Goal: Task Accomplishment & Management: Complete application form

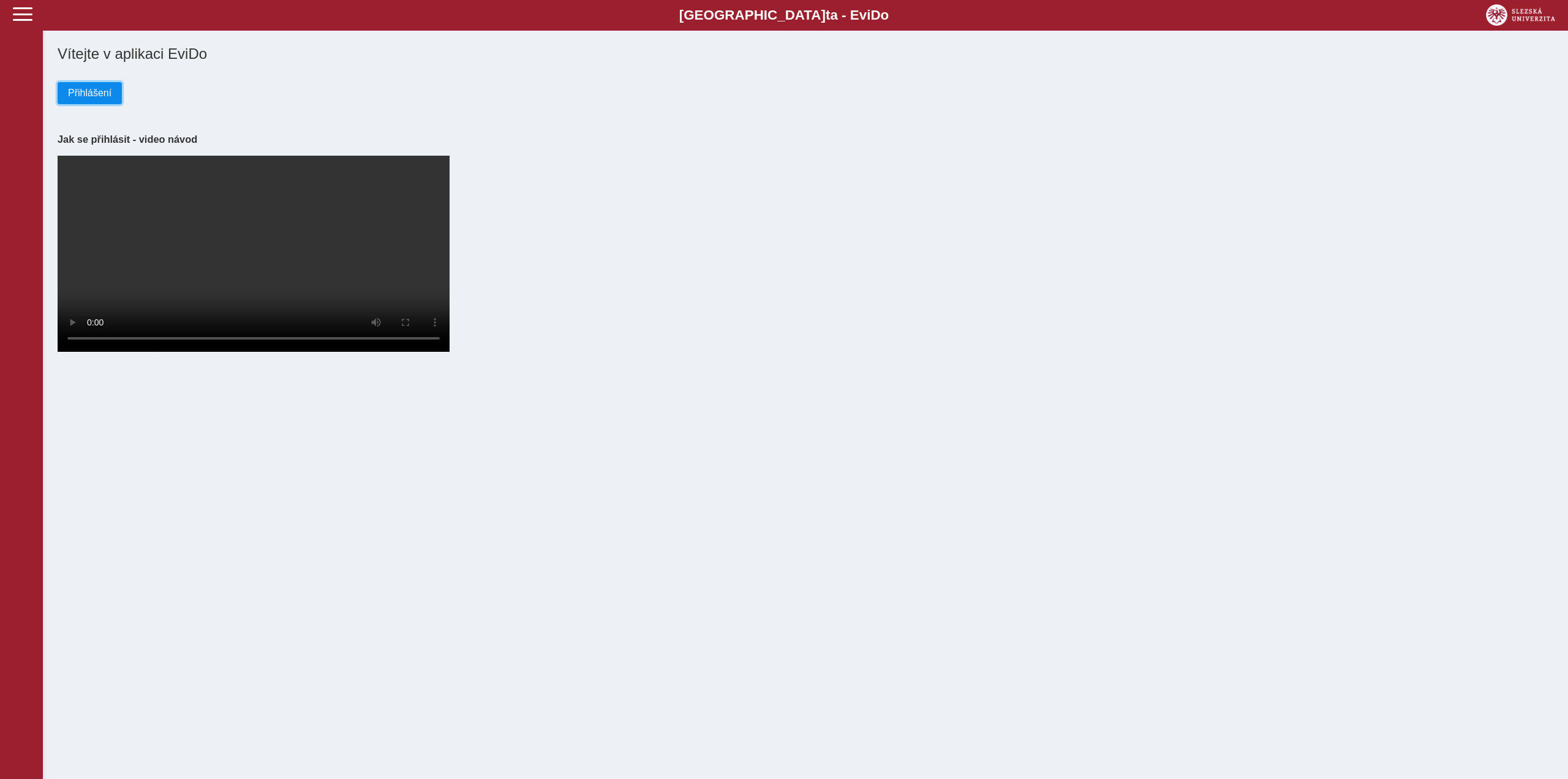
click at [95, 96] on span "Přihlášení" at bounding box center [89, 93] width 44 height 11
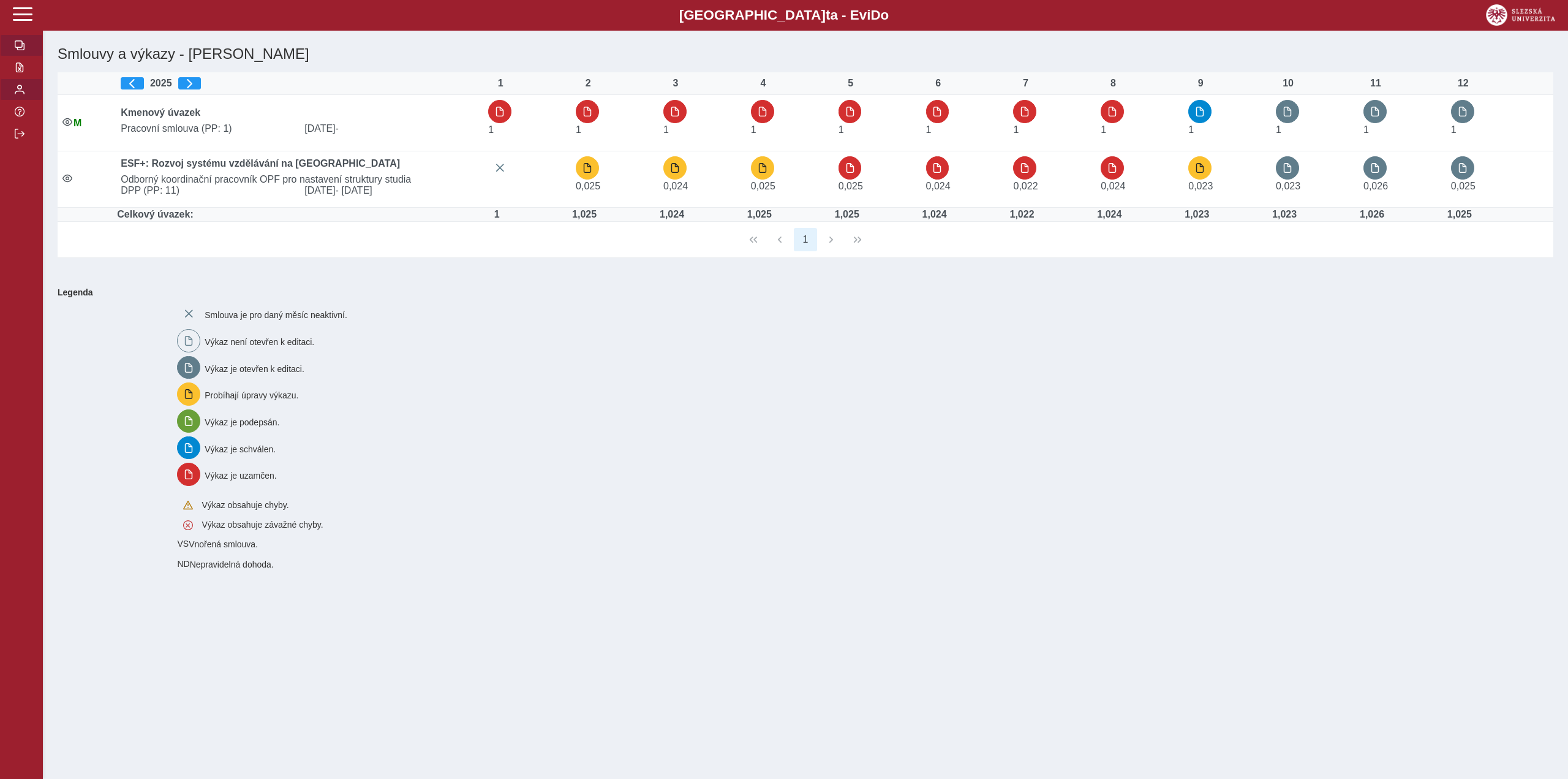
click at [20, 95] on span "button" at bounding box center [19, 89] width 10 height 10
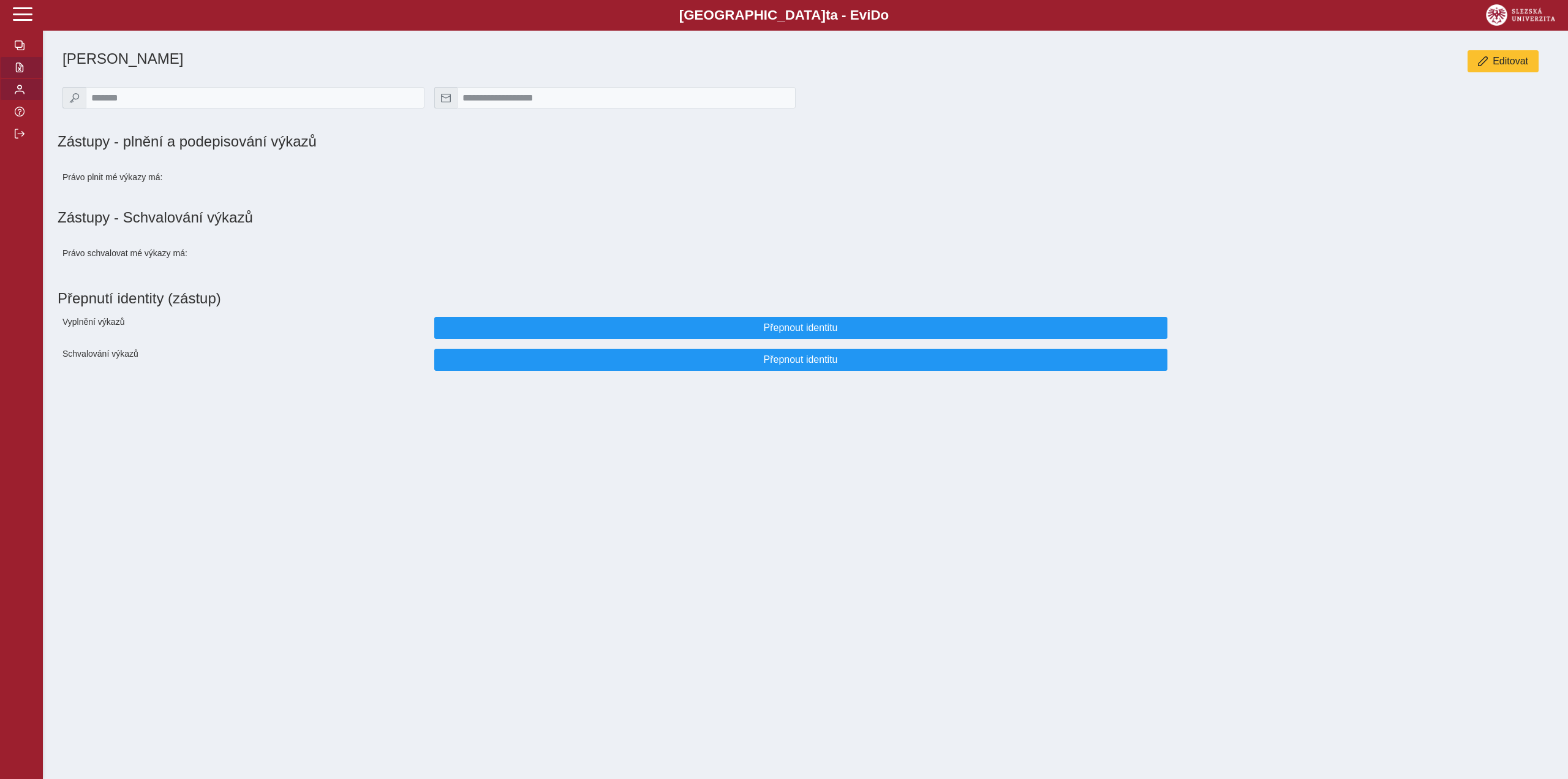
click at [12, 71] on button "button" at bounding box center [22, 67] width 43 height 22
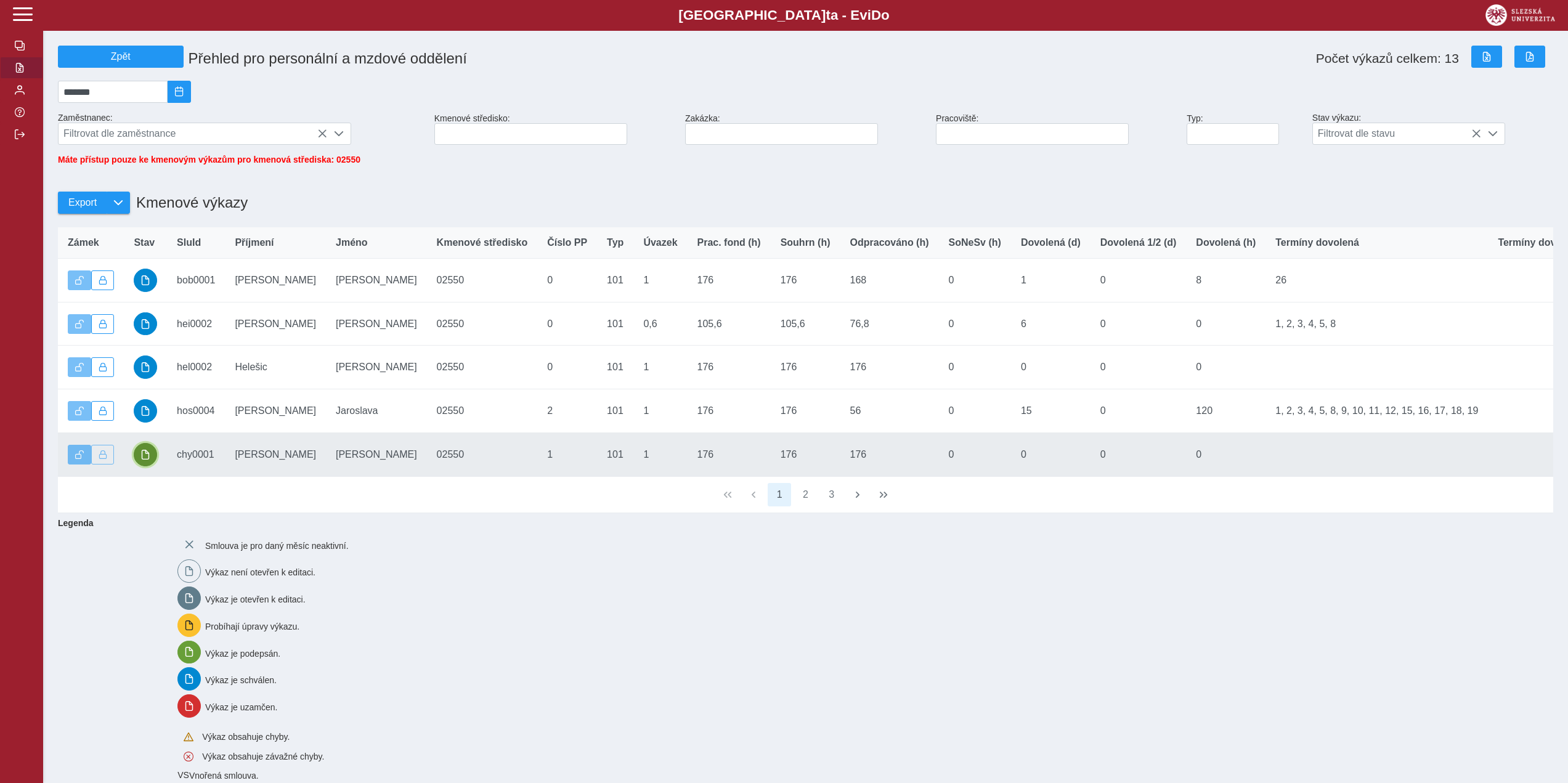
click at [146, 456] on span "button" at bounding box center [145, 454] width 10 height 10
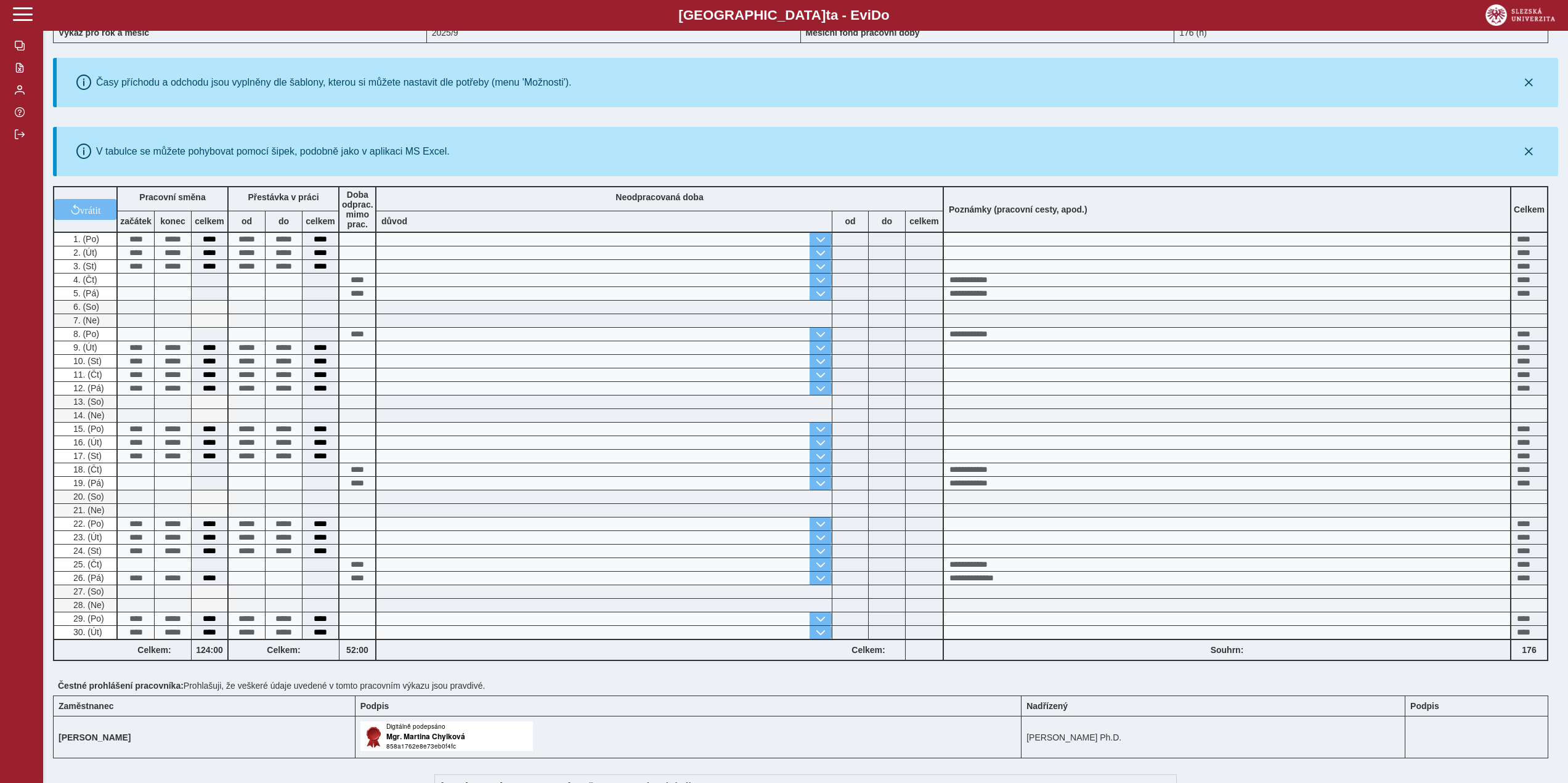
scroll to position [123, 0]
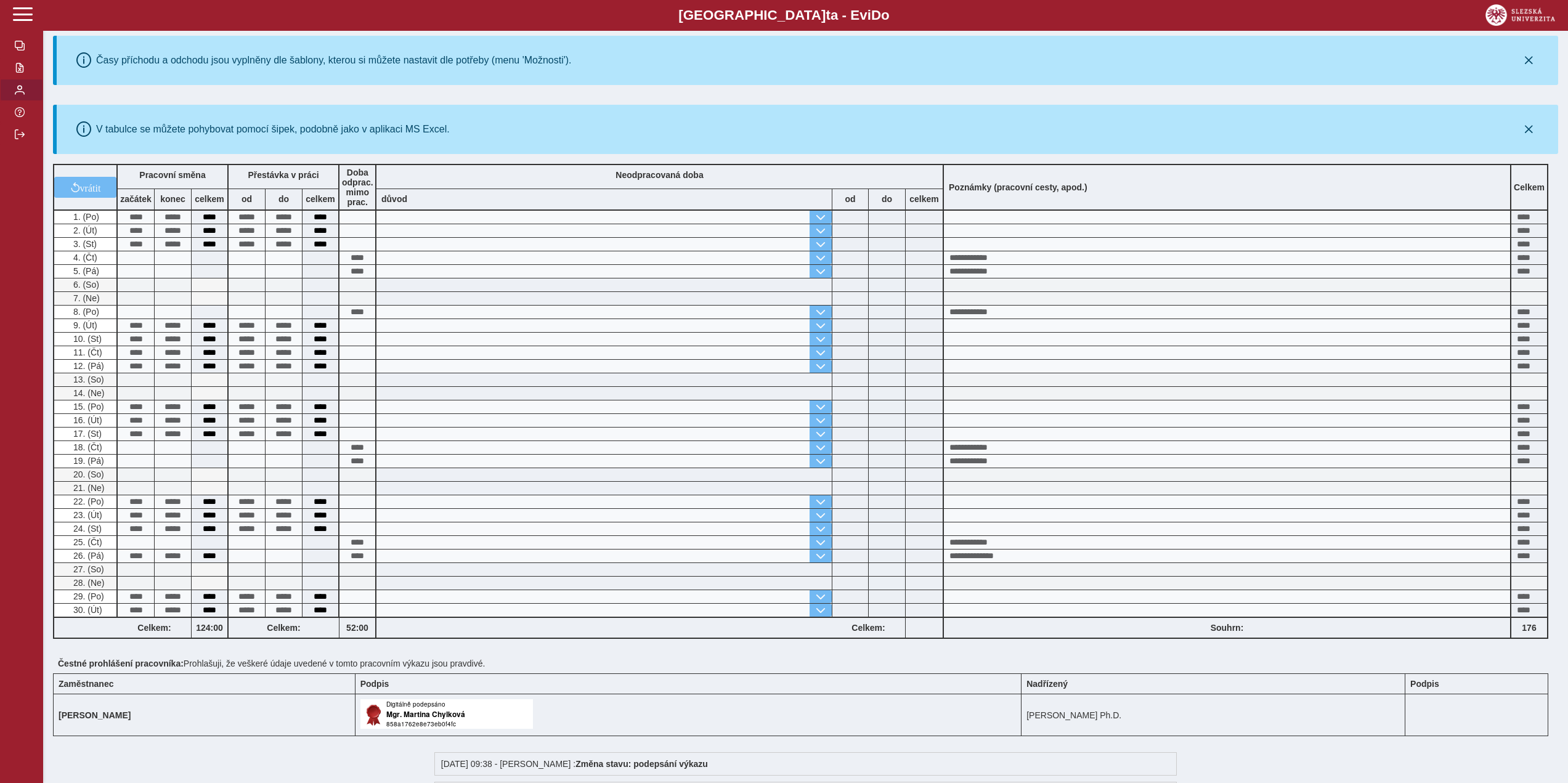
click at [20, 89] on span "button" at bounding box center [19, 89] width 10 height 10
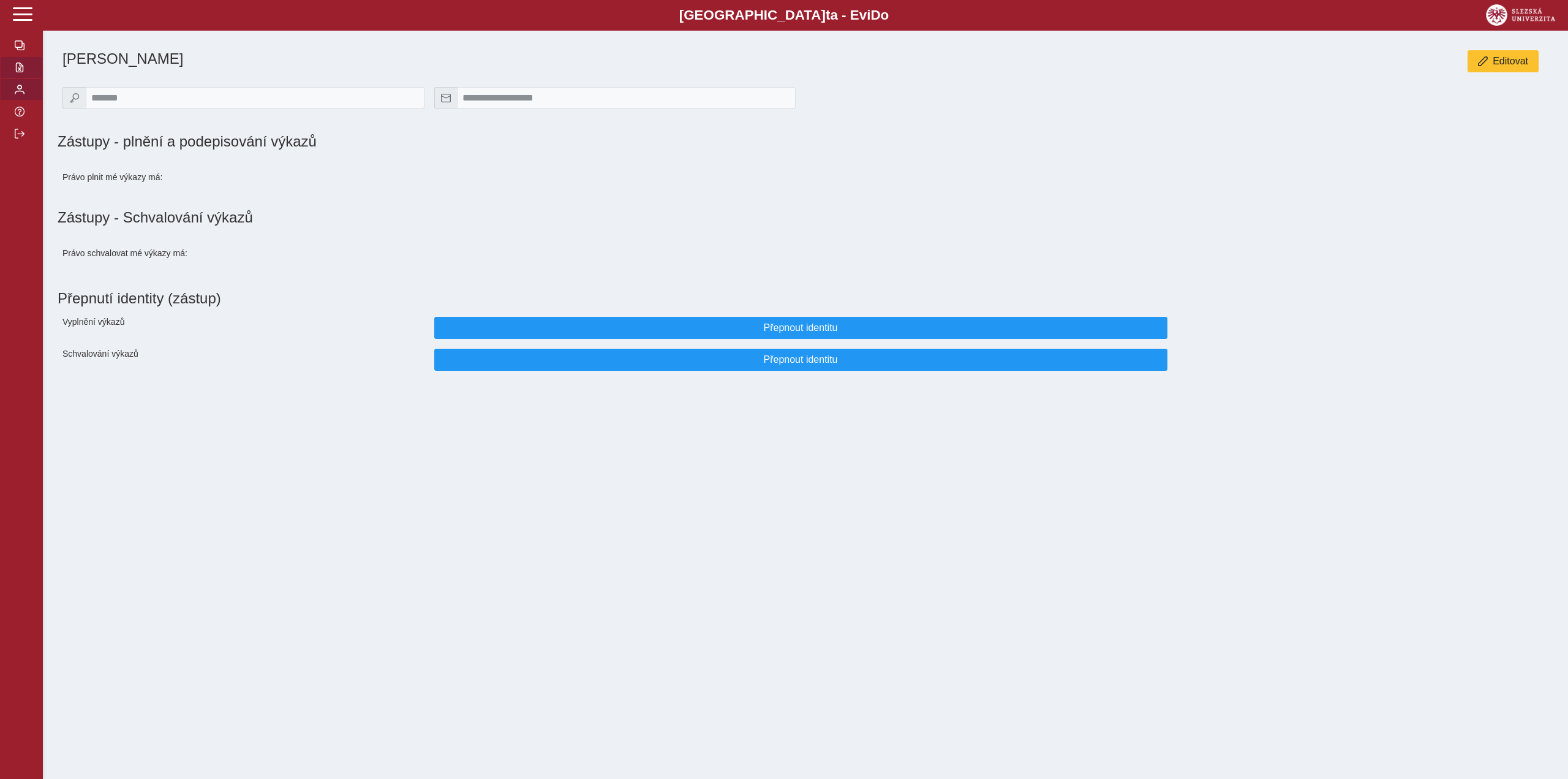
click at [22, 67] on span "button" at bounding box center [19, 67] width 10 height 10
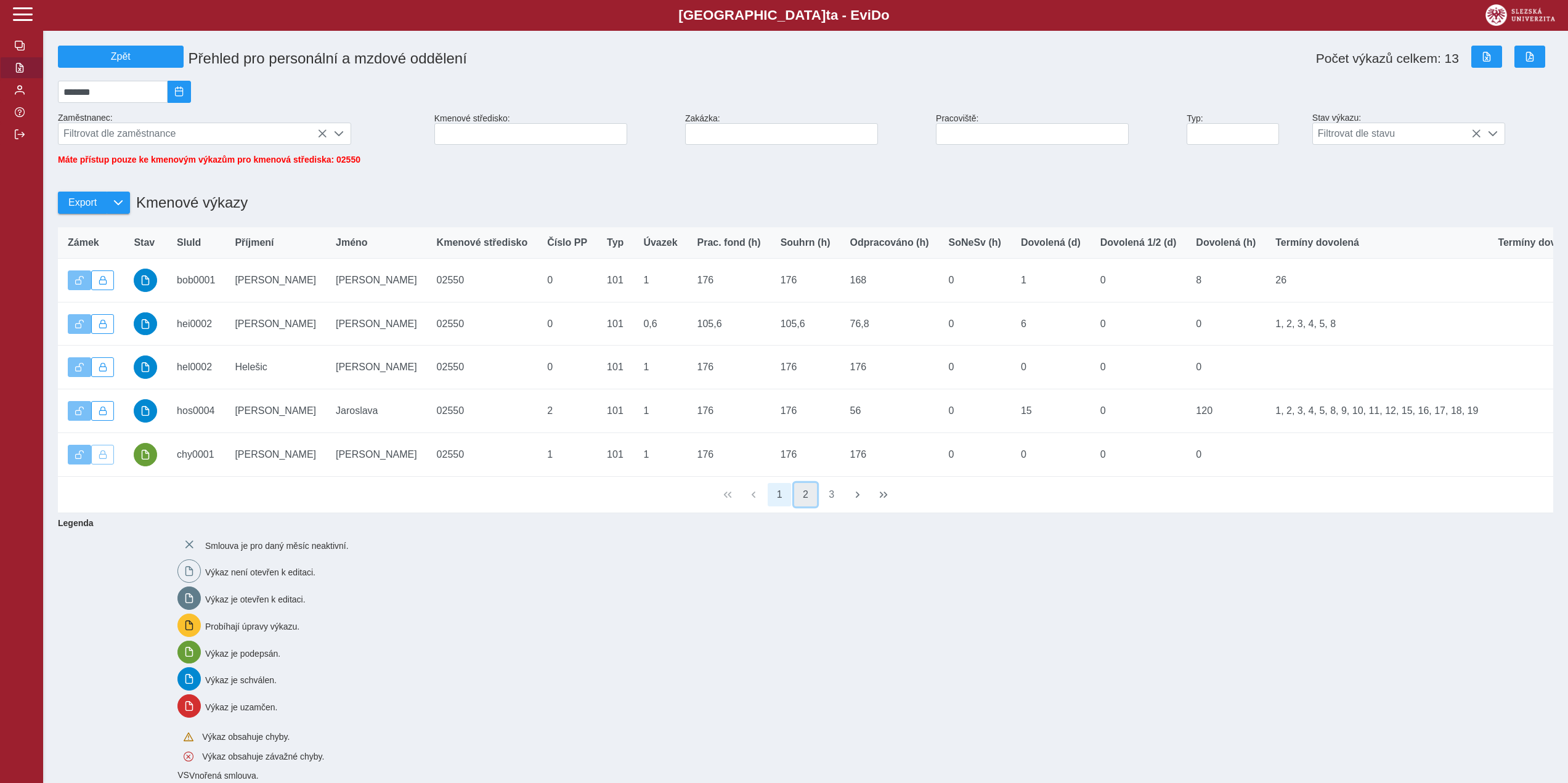
click at [809, 503] on button "2" at bounding box center [805, 495] width 24 height 24
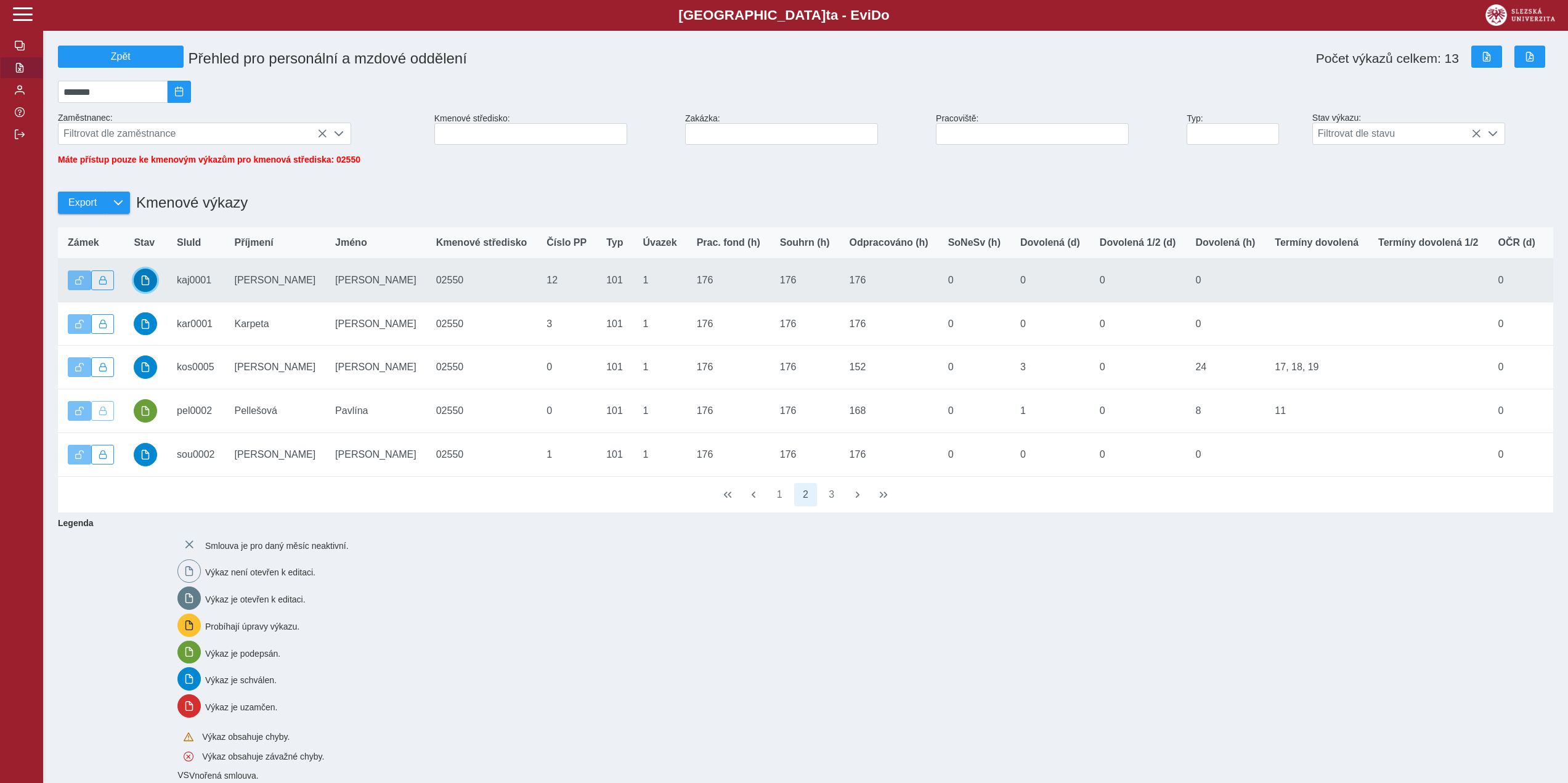
click at [145, 285] on span "button" at bounding box center [145, 280] width 10 height 10
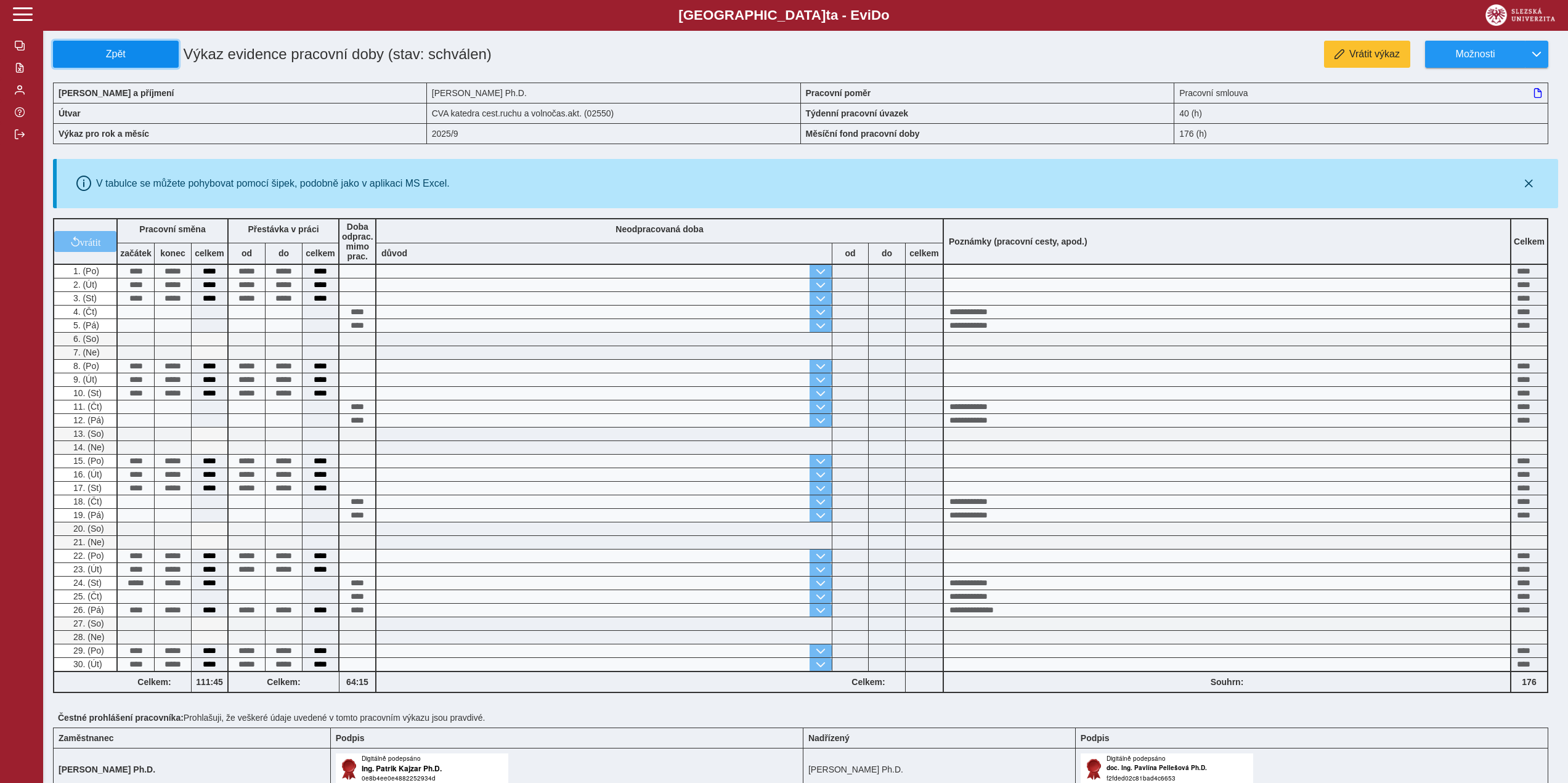
click at [122, 56] on span "Zpět" at bounding box center [116, 54] width 115 height 11
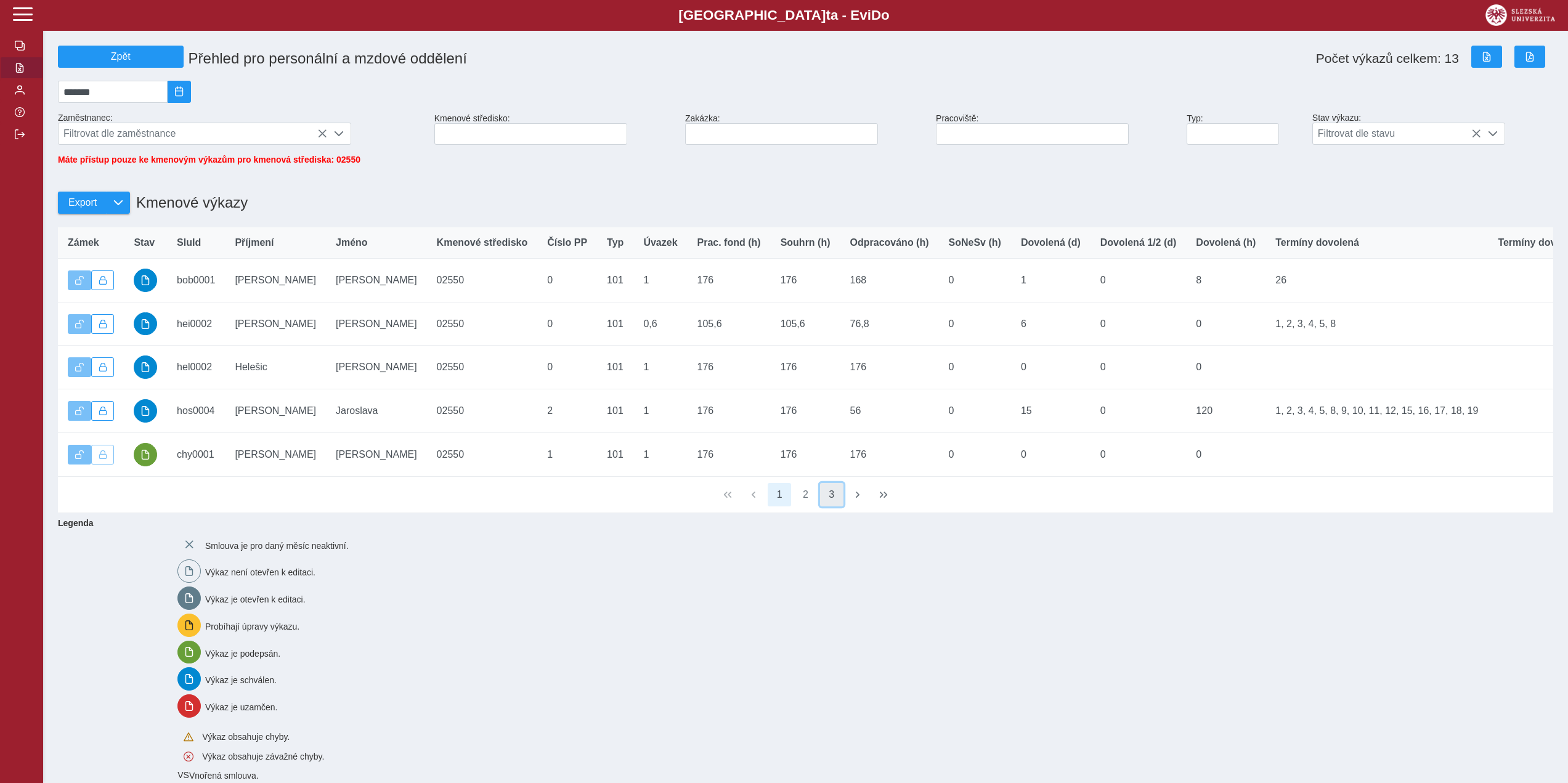
click at [830, 506] on button "3" at bounding box center [832, 495] width 24 height 24
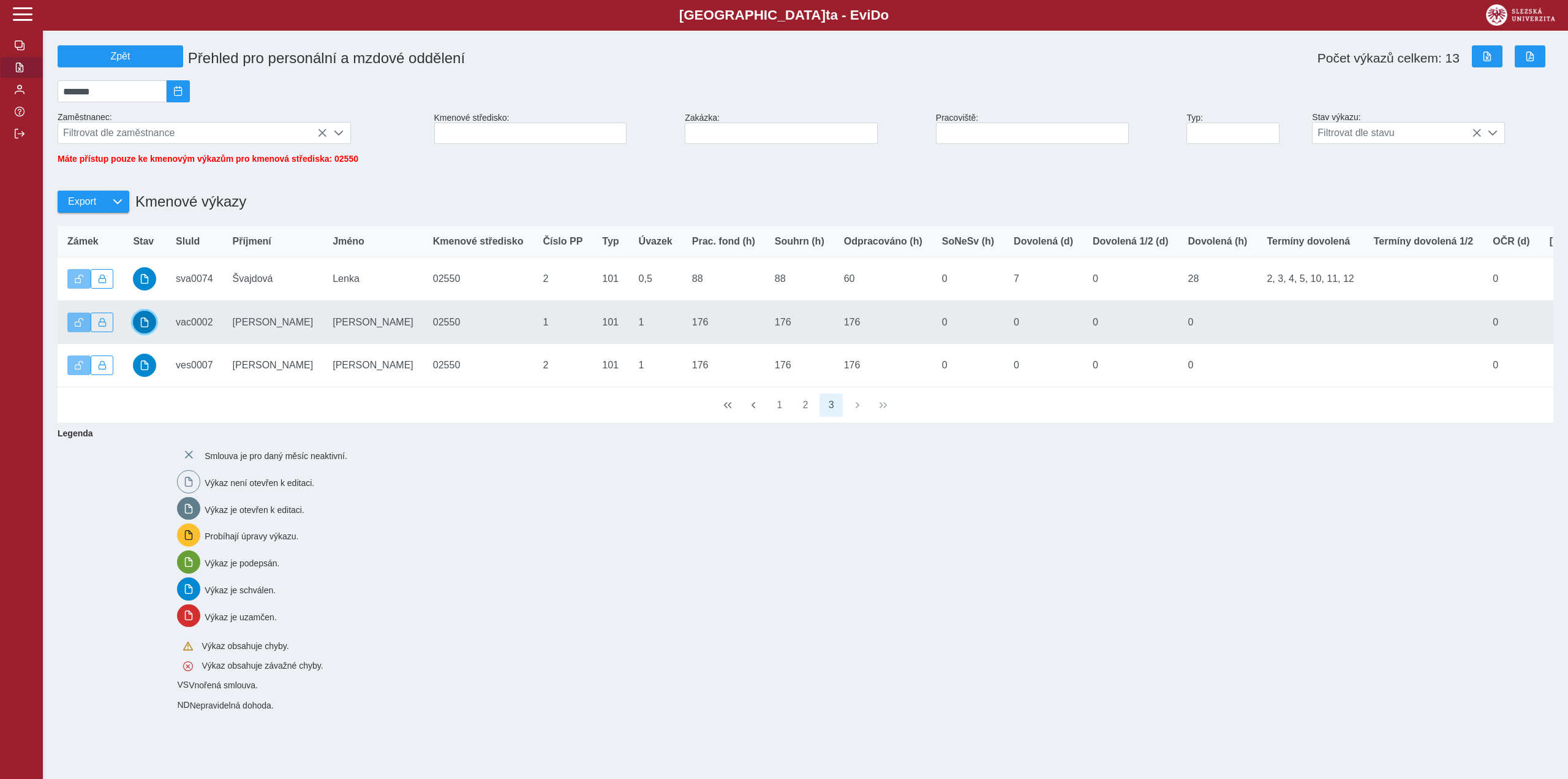
click at [143, 325] on span "button" at bounding box center [144, 322] width 10 height 10
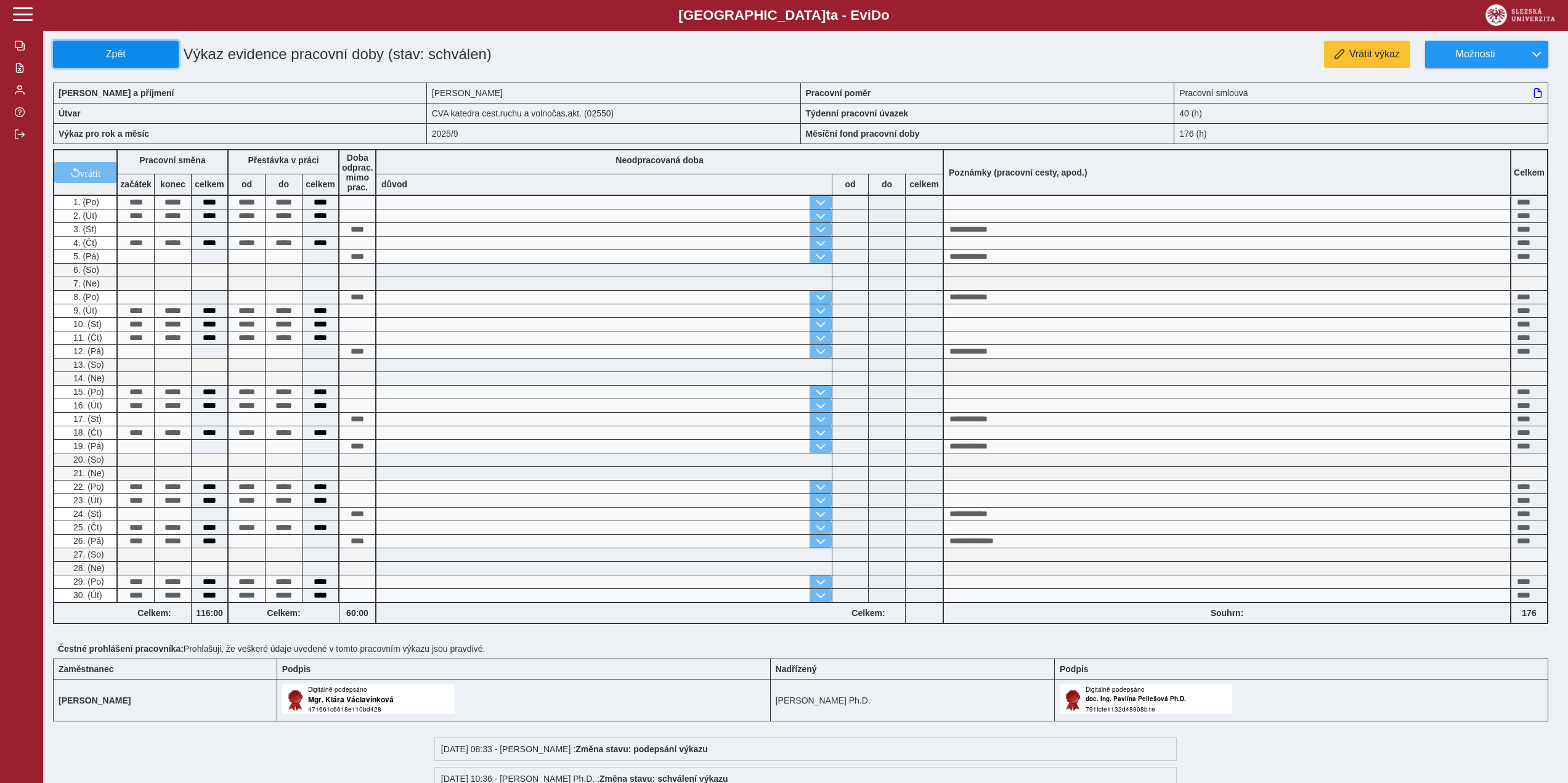
click at [105, 52] on span "Zpět" at bounding box center [116, 54] width 115 height 11
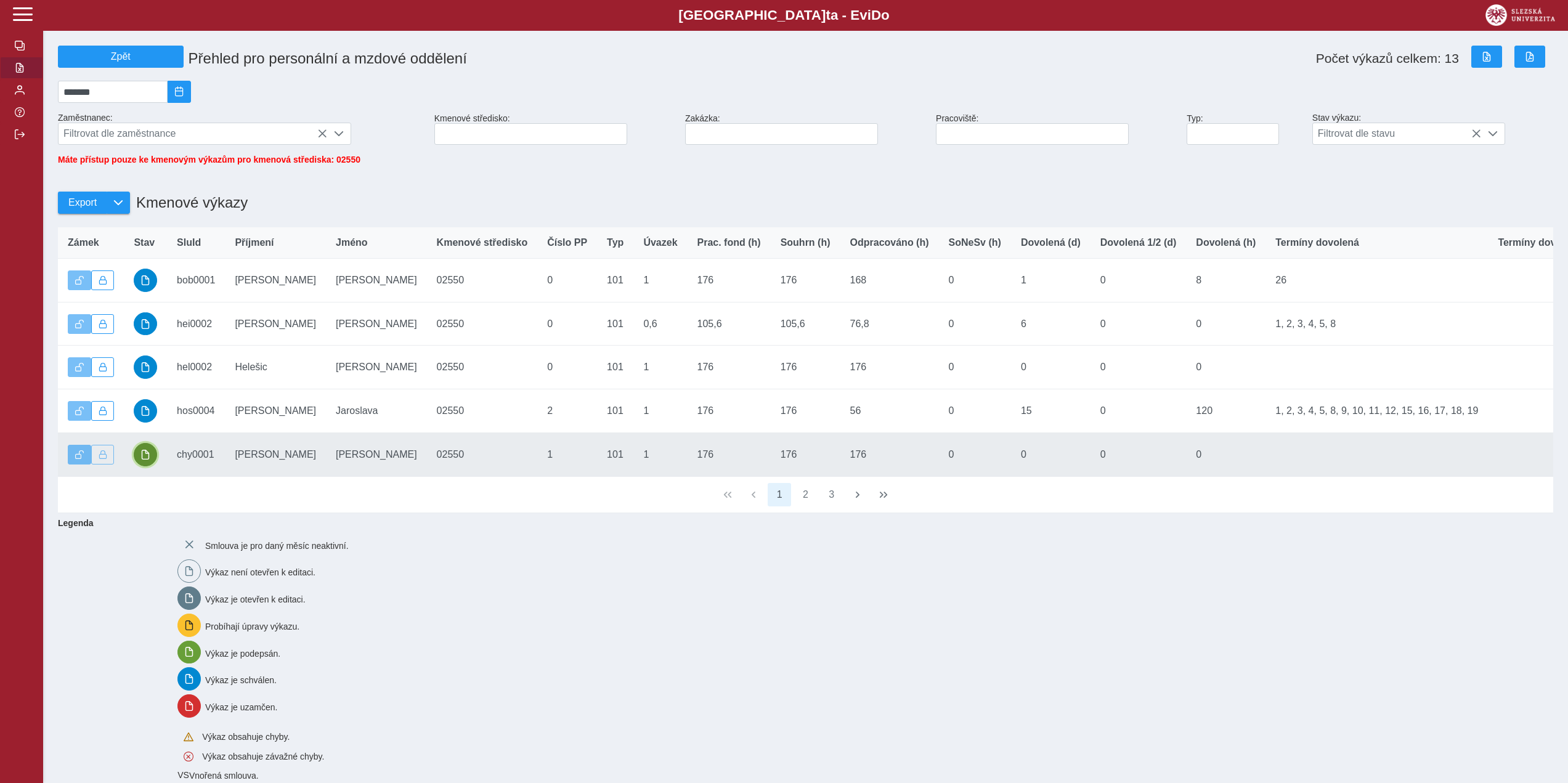
click at [151, 458] on span "button" at bounding box center [145, 454] width 10 height 10
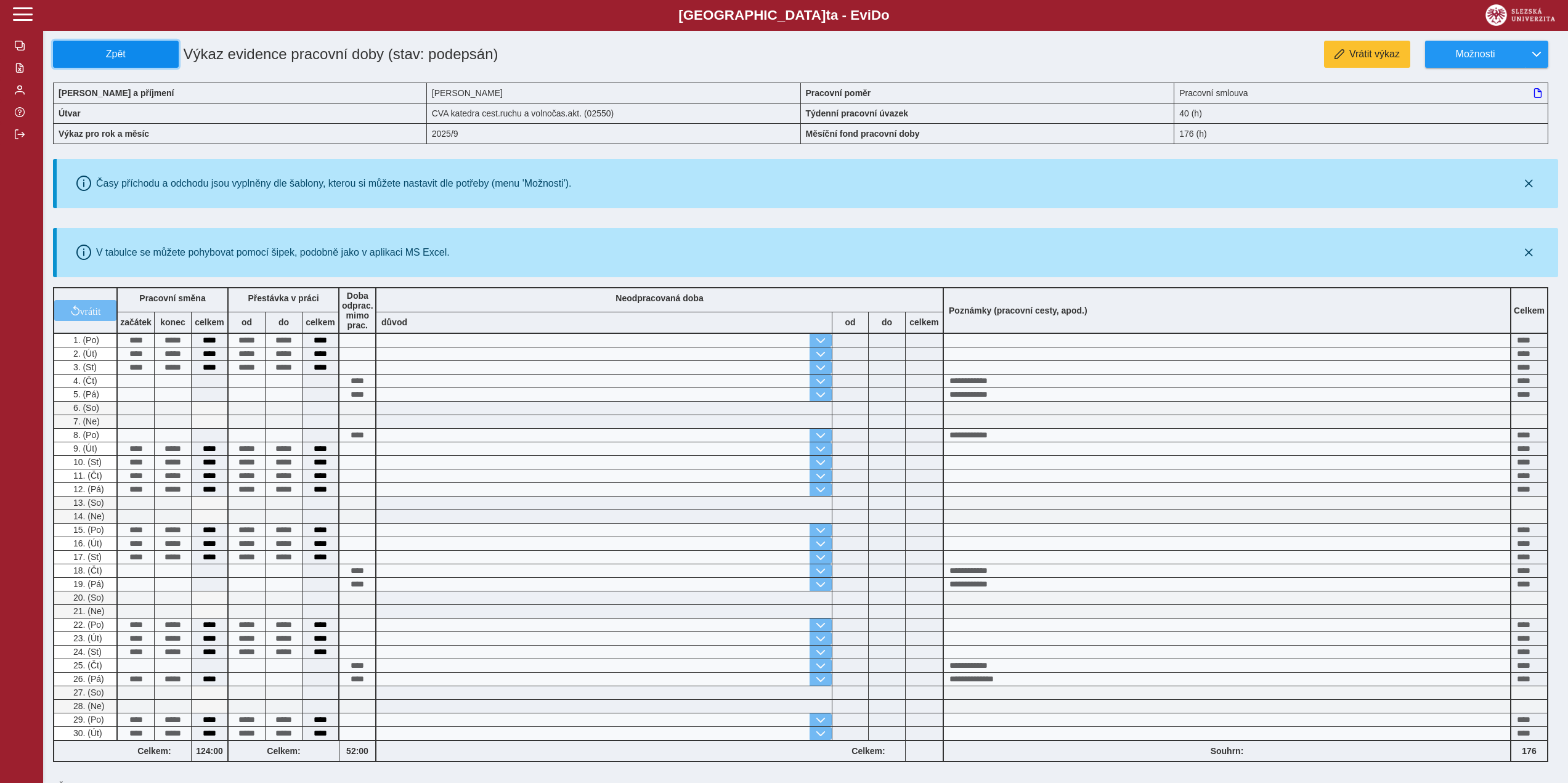
click at [115, 48] on span "Zpět" at bounding box center [116, 54] width 115 height 11
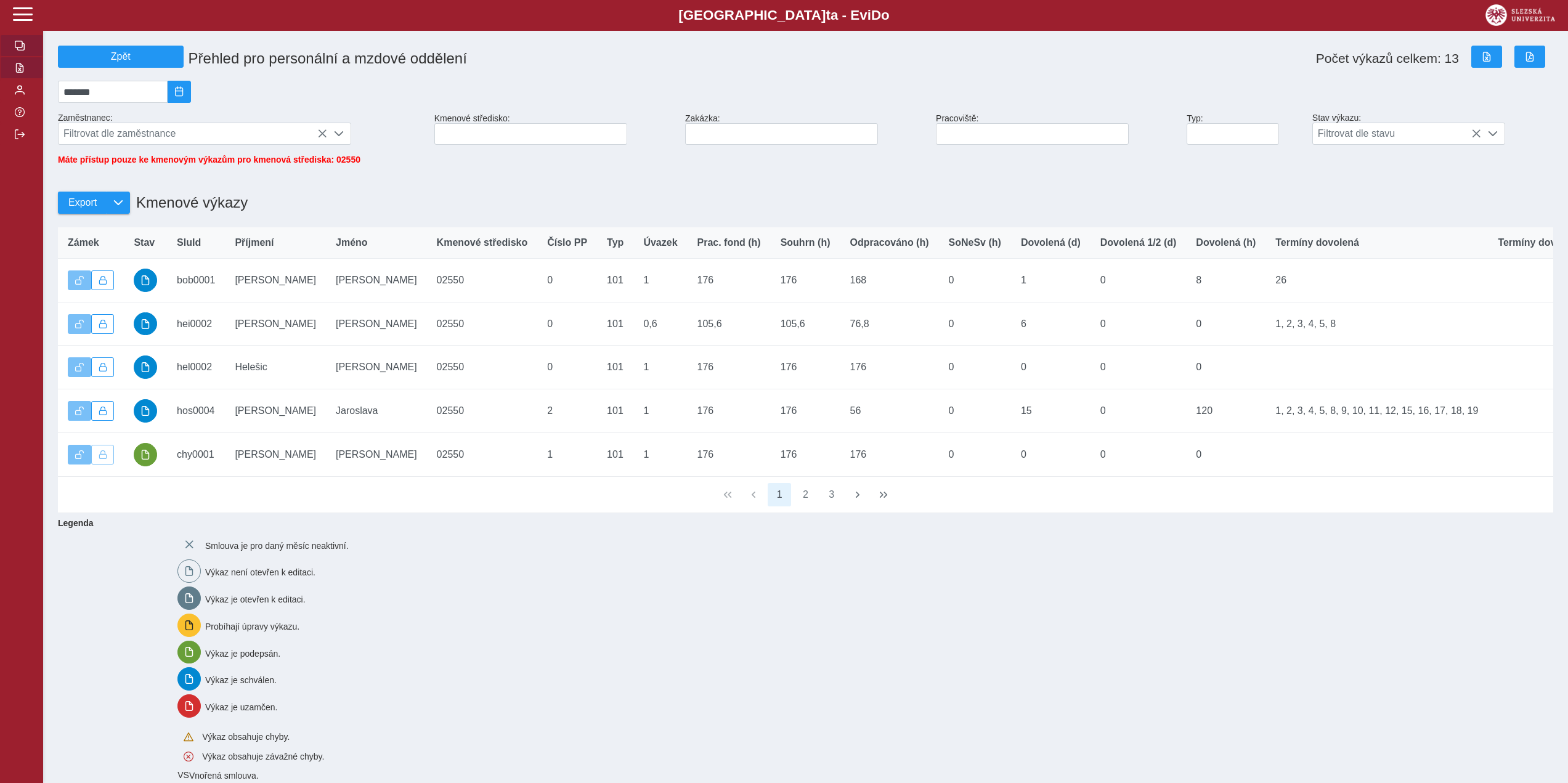
click at [20, 47] on span "button" at bounding box center [19, 45] width 10 height 10
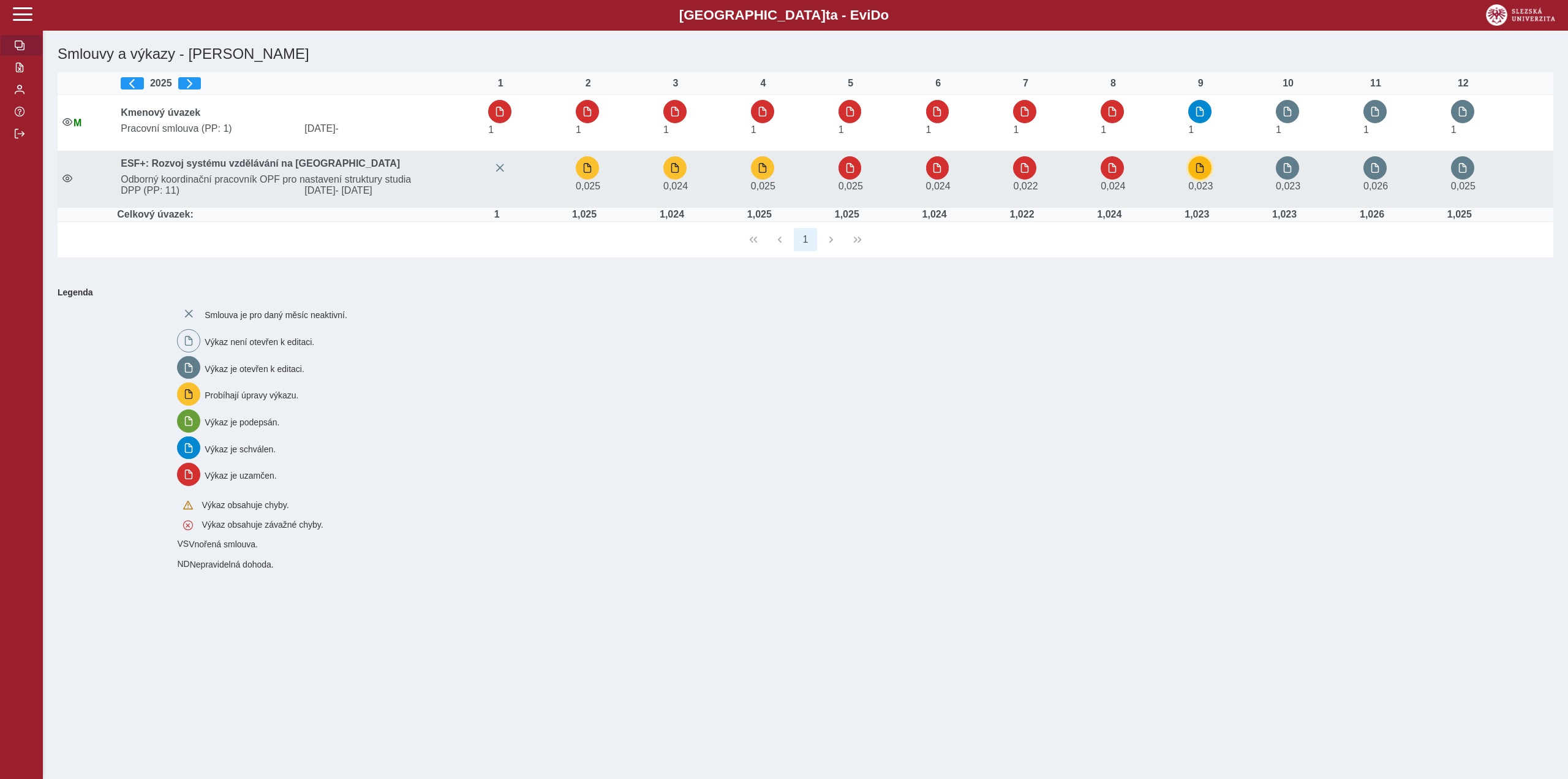
click at [1209, 175] on button "button" at bounding box center [1200, 168] width 23 height 23
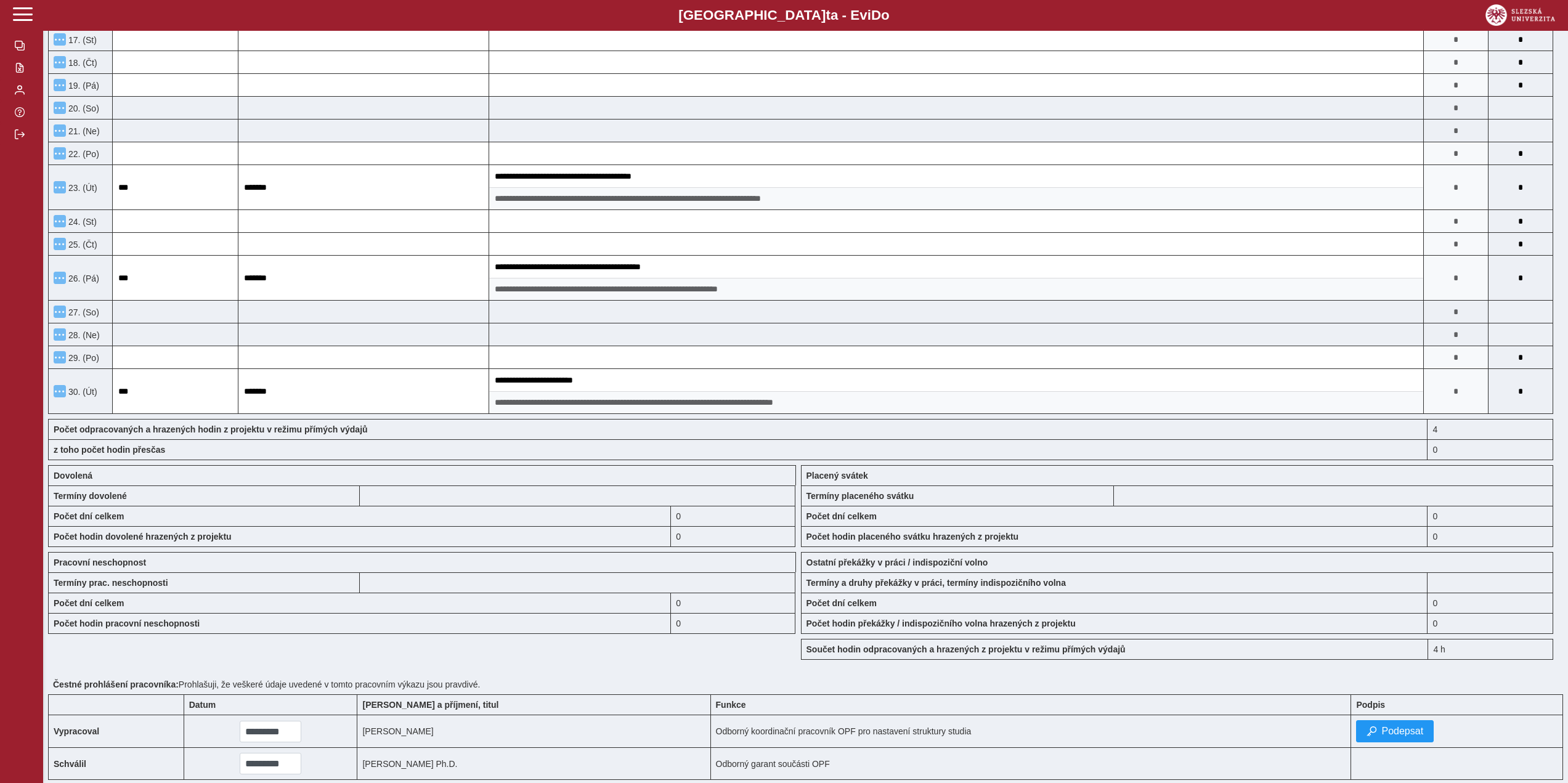
scroll to position [616, 0]
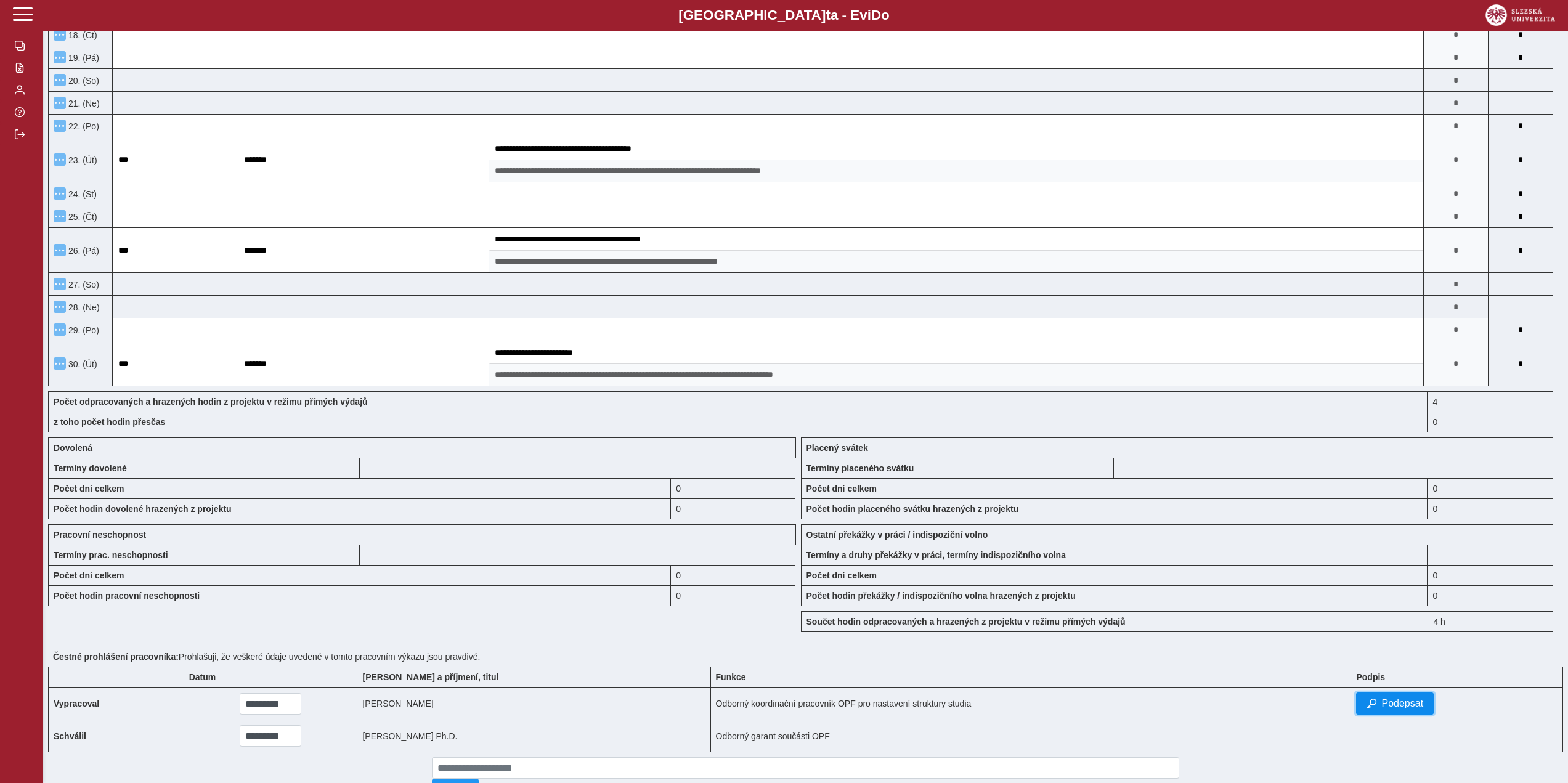
click at [1389, 697] on button "Podepsat" at bounding box center [1394, 703] width 78 height 22
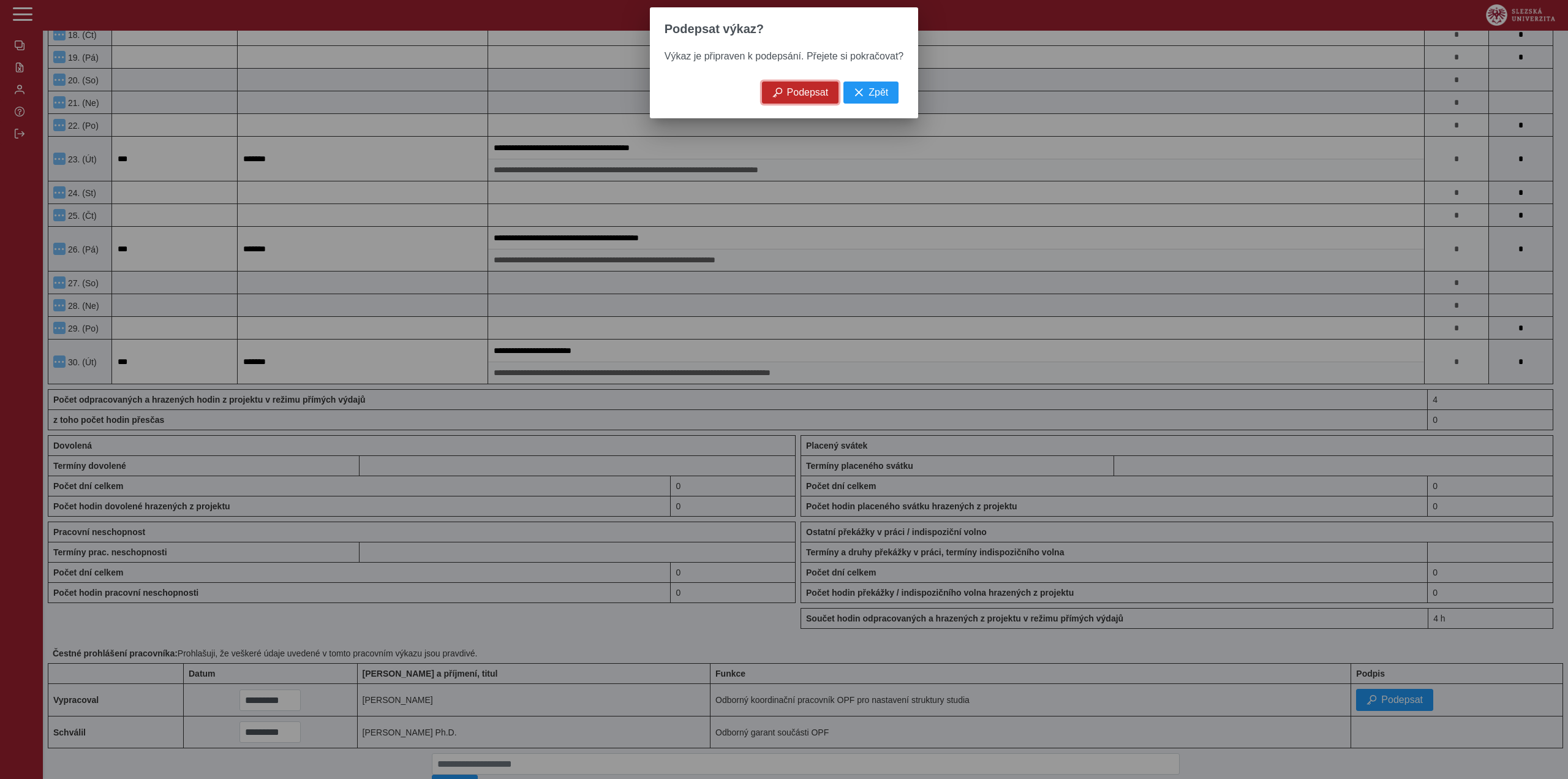
click at [812, 96] on span "Podepsat" at bounding box center [808, 92] width 42 height 11
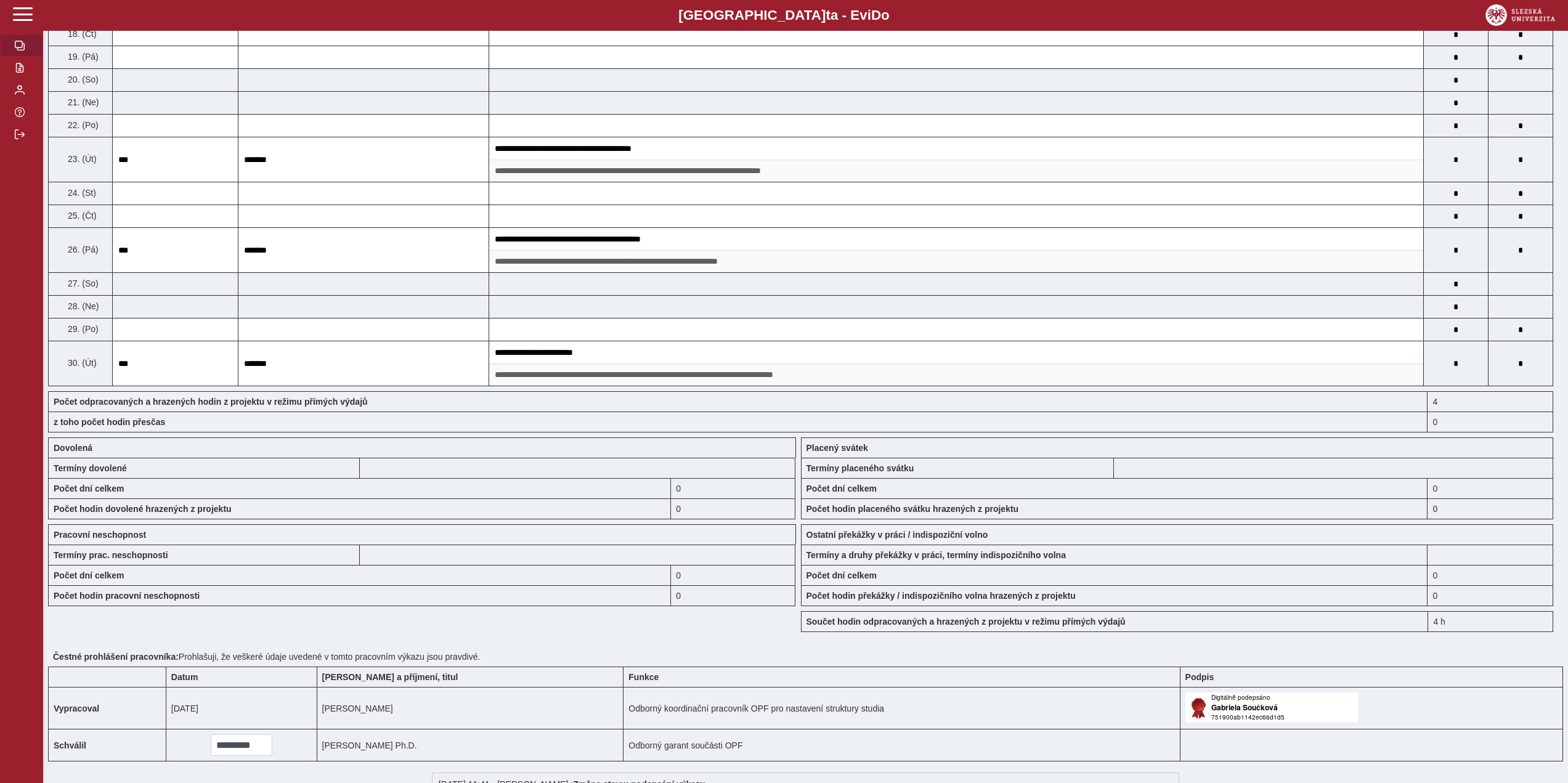
click at [22, 50] on span "button" at bounding box center [19, 45] width 10 height 10
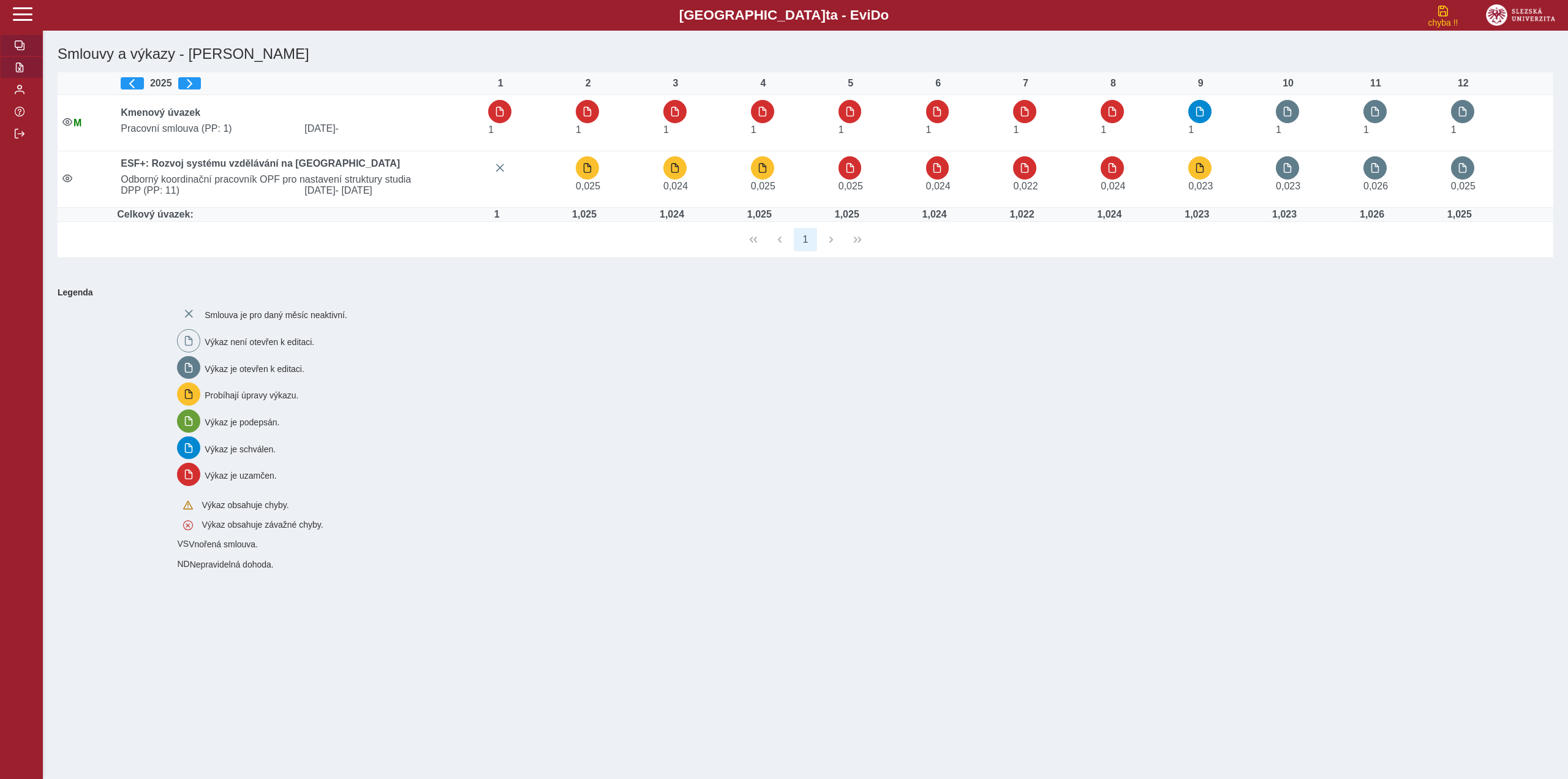
click at [20, 72] on span "button" at bounding box center [19, 67] width 10 height 10
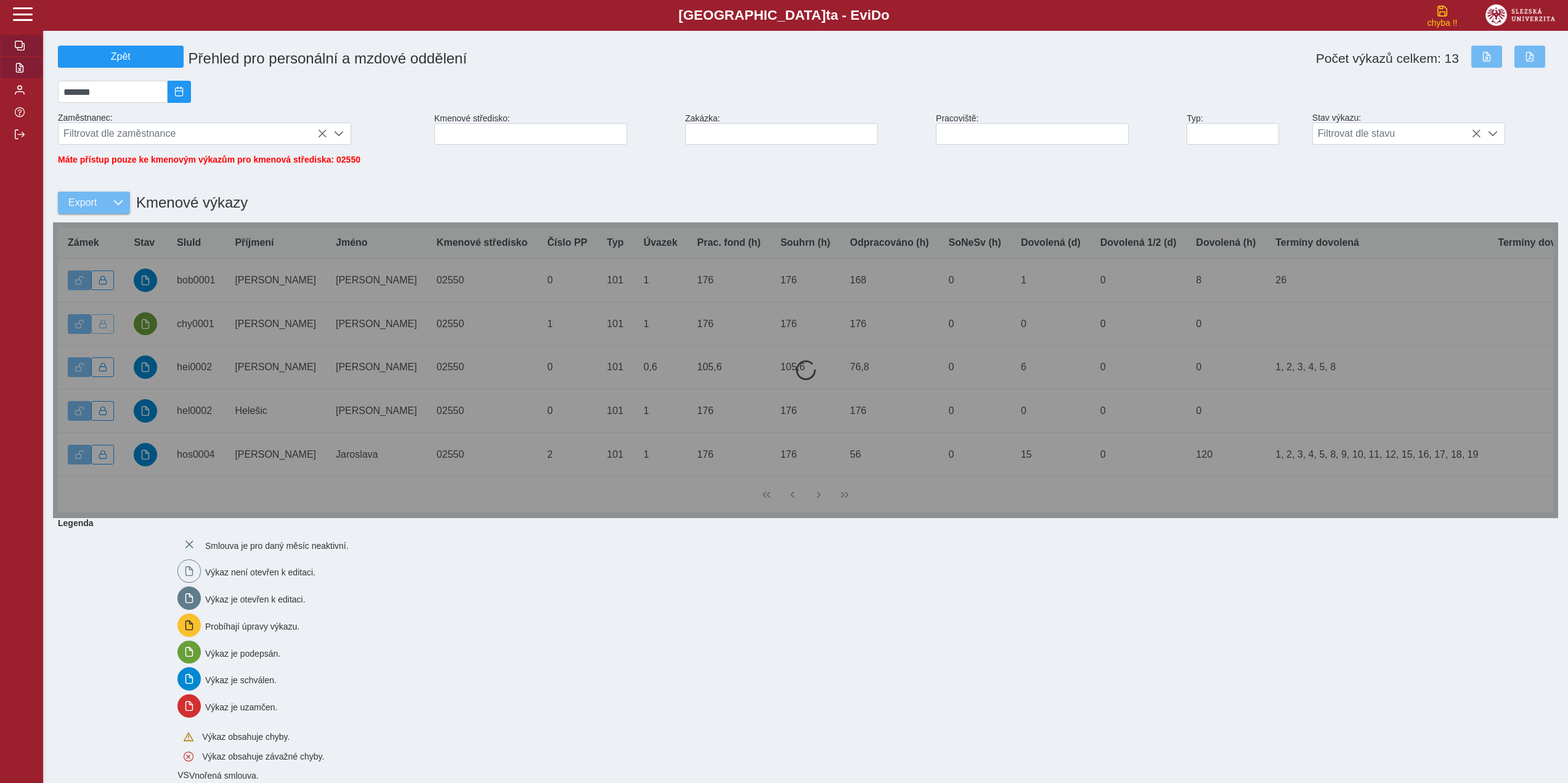
click at [23, 45] on span "button" at bounding box center [19, 45] width 10 height 10
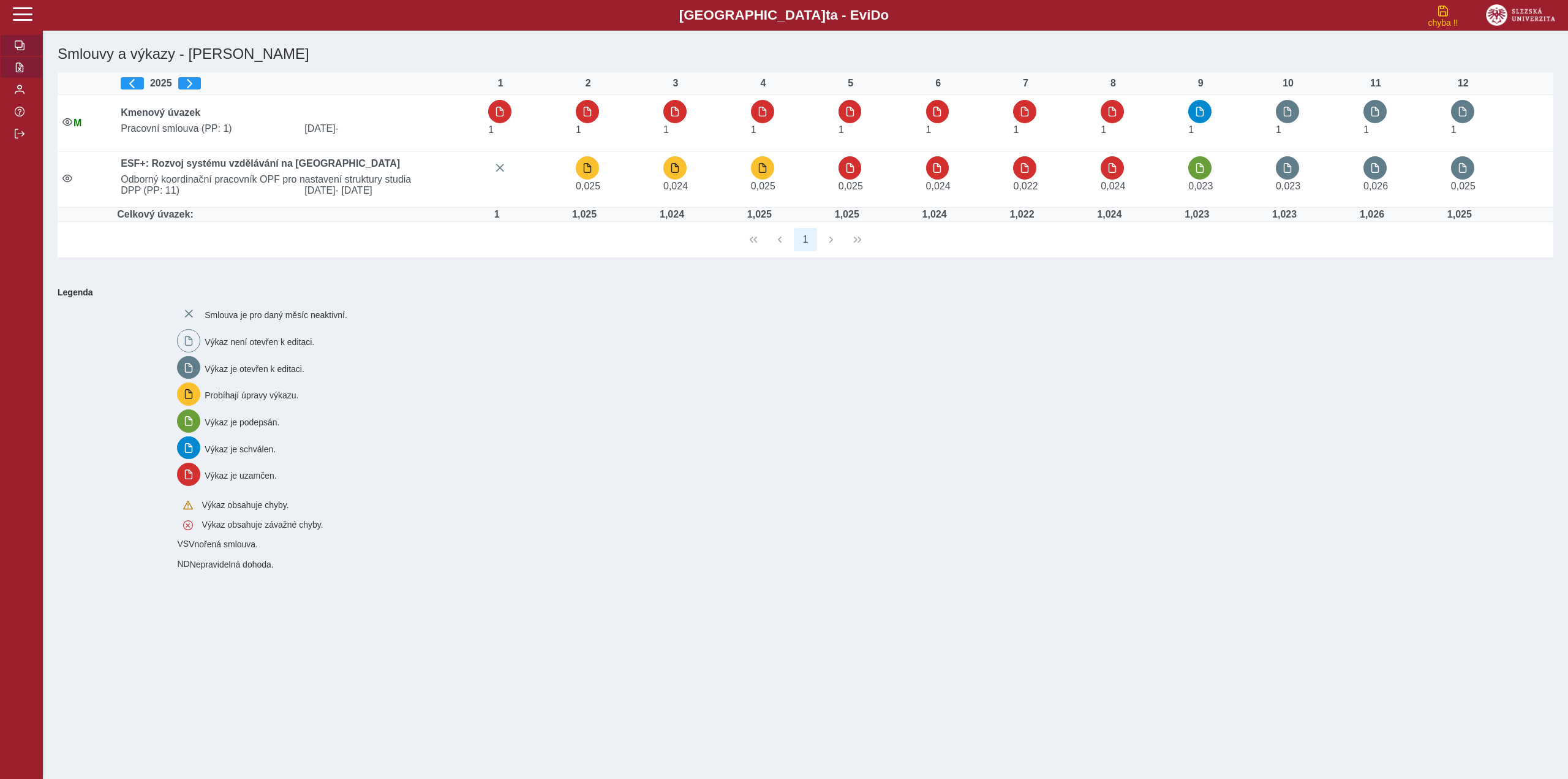
click at [22, 70] on span "button" at bounding box center [19, 67] width 10 height 10
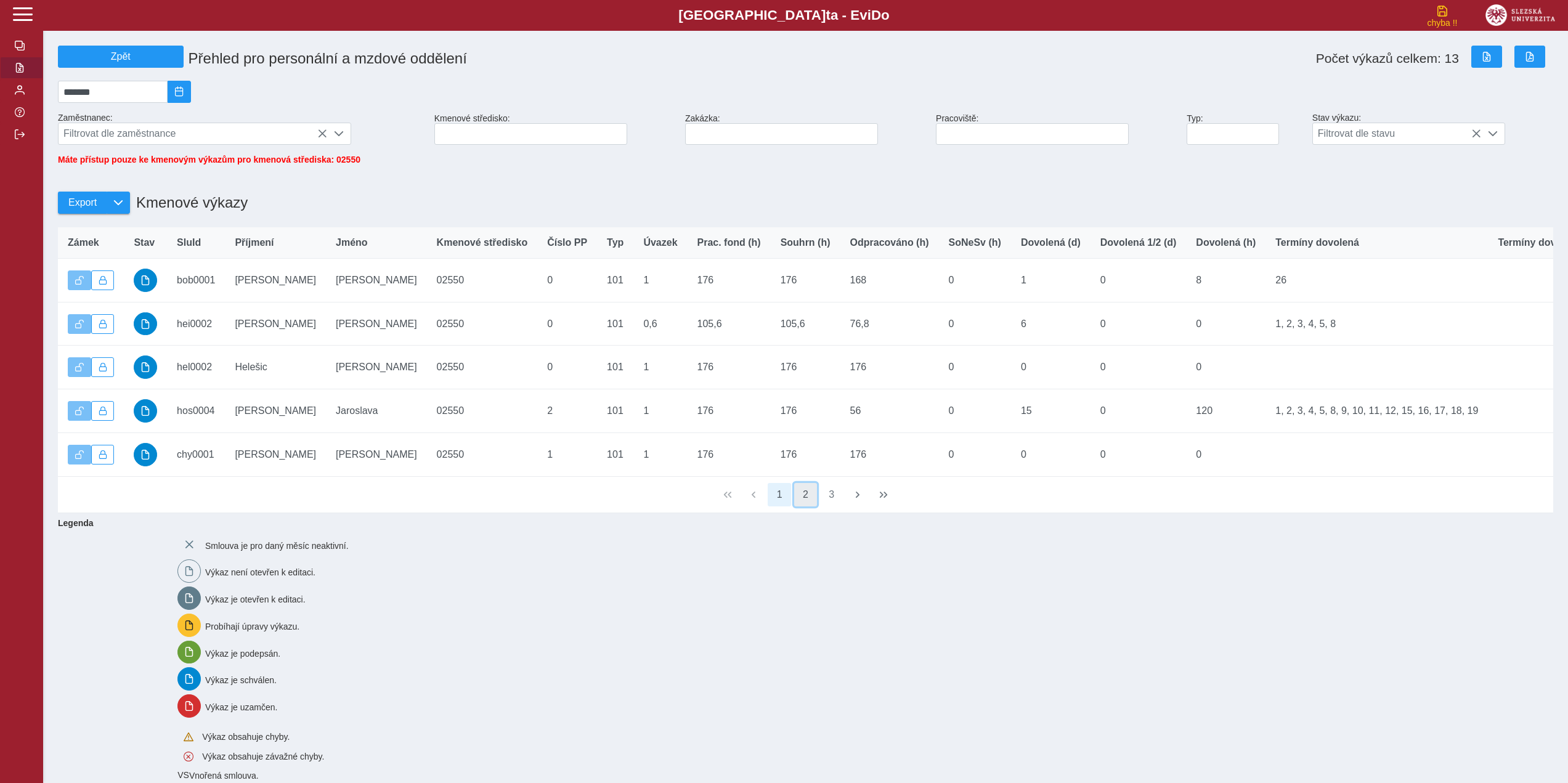
click at [809, 506] on button "2" at bounding box center [805, 495] width 24 height 24
click at [831, 506] on button "3" at bounding box center [832, 495] width 24 height 24
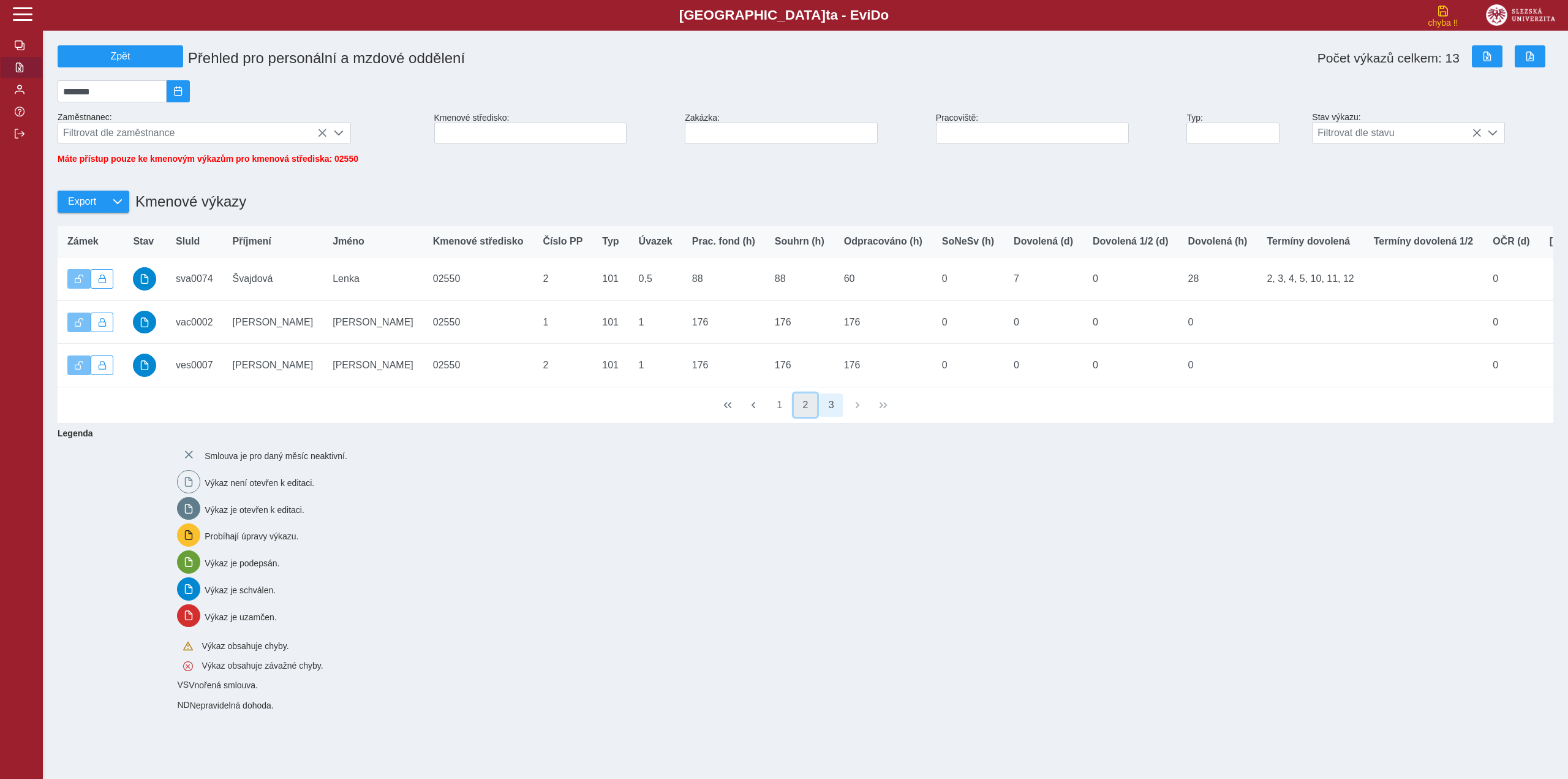
click at [808, 416] on button "2" at bounding box center [805, 405] width 23 height 23
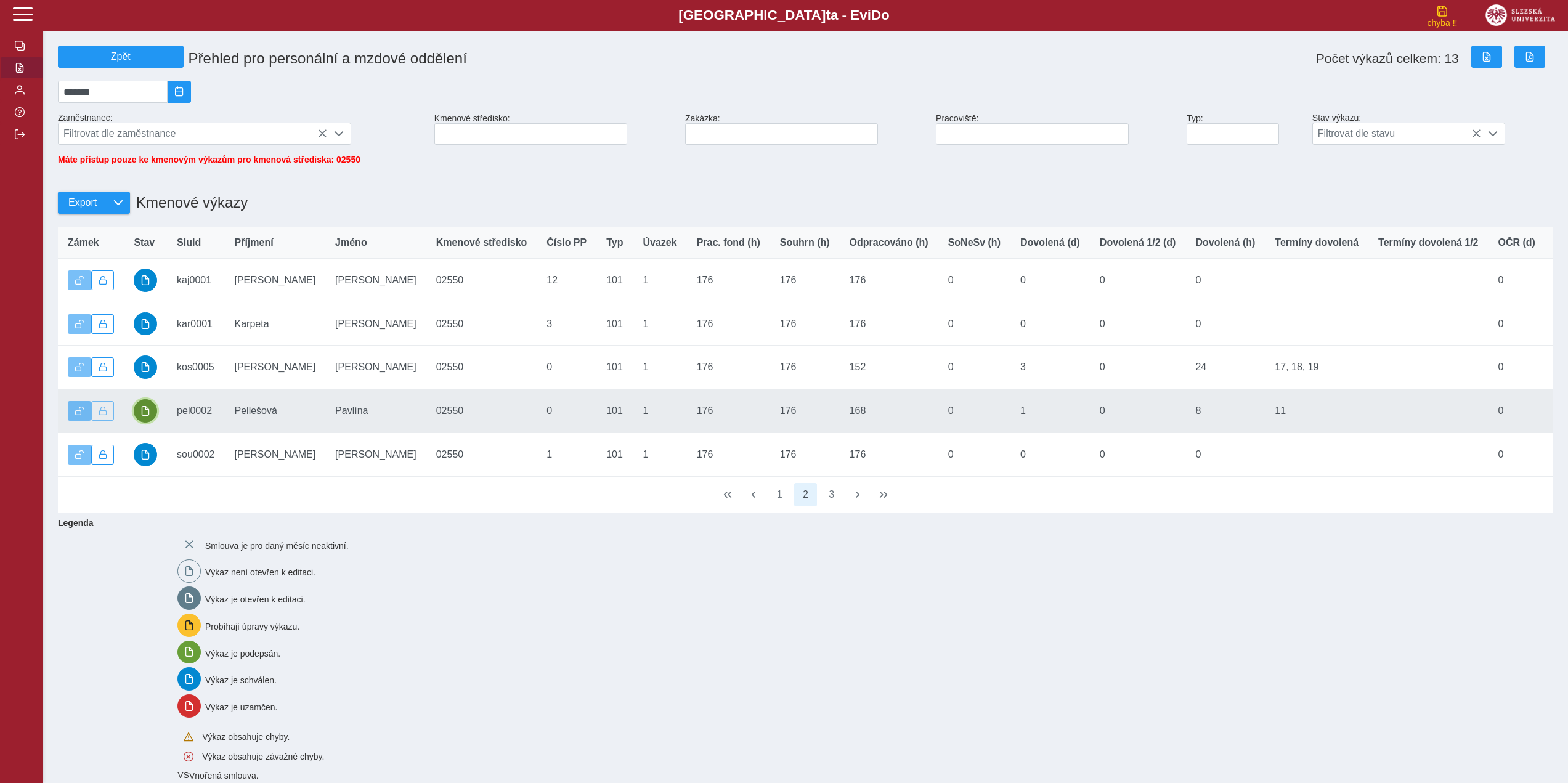
click at [144, 416] on span "button" at bounding box center [145, 410] width 10 height 10
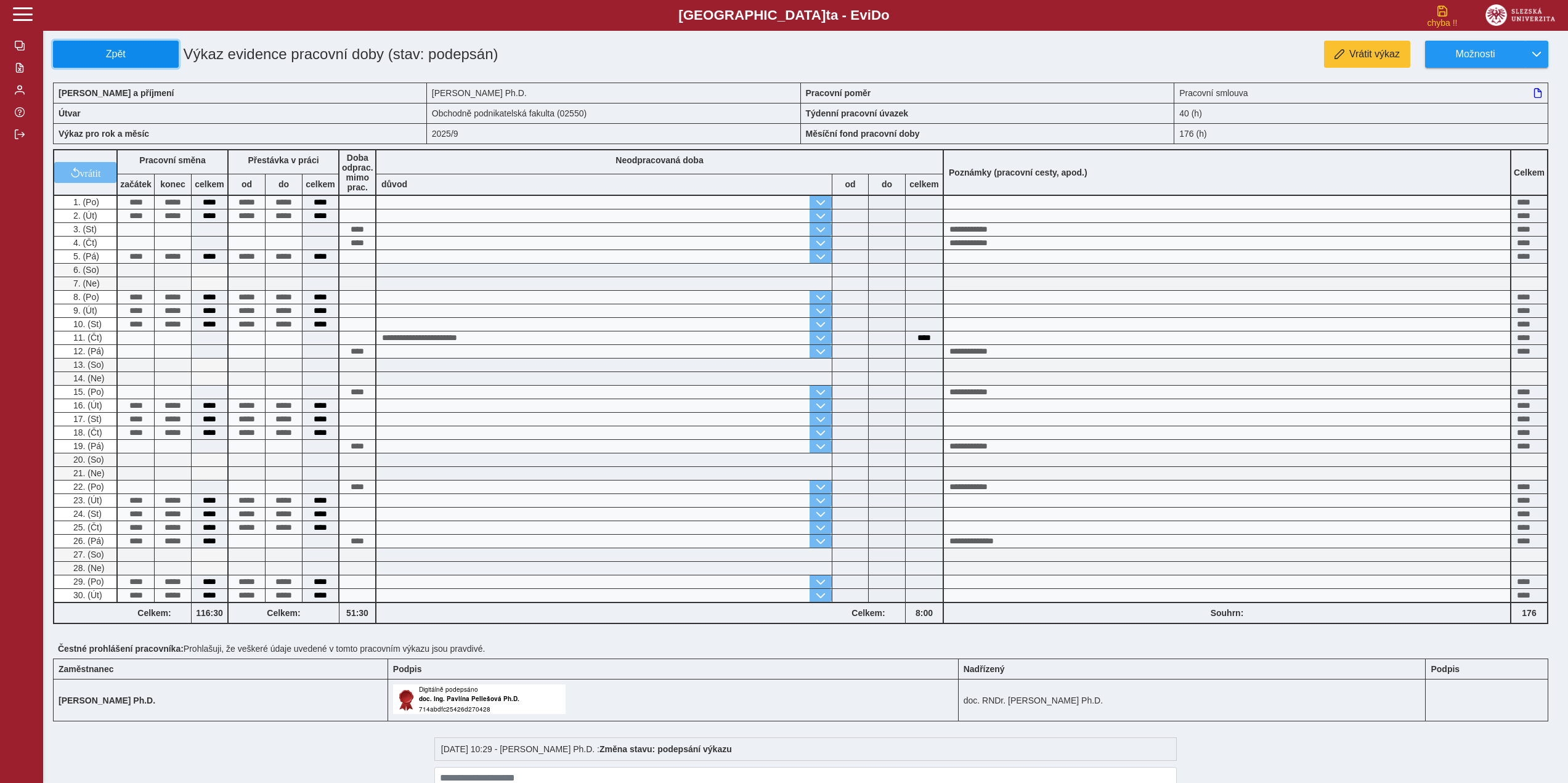
click at [113, 48] on span "Zpět" at bounding box center [116, 54] width 115 height 11
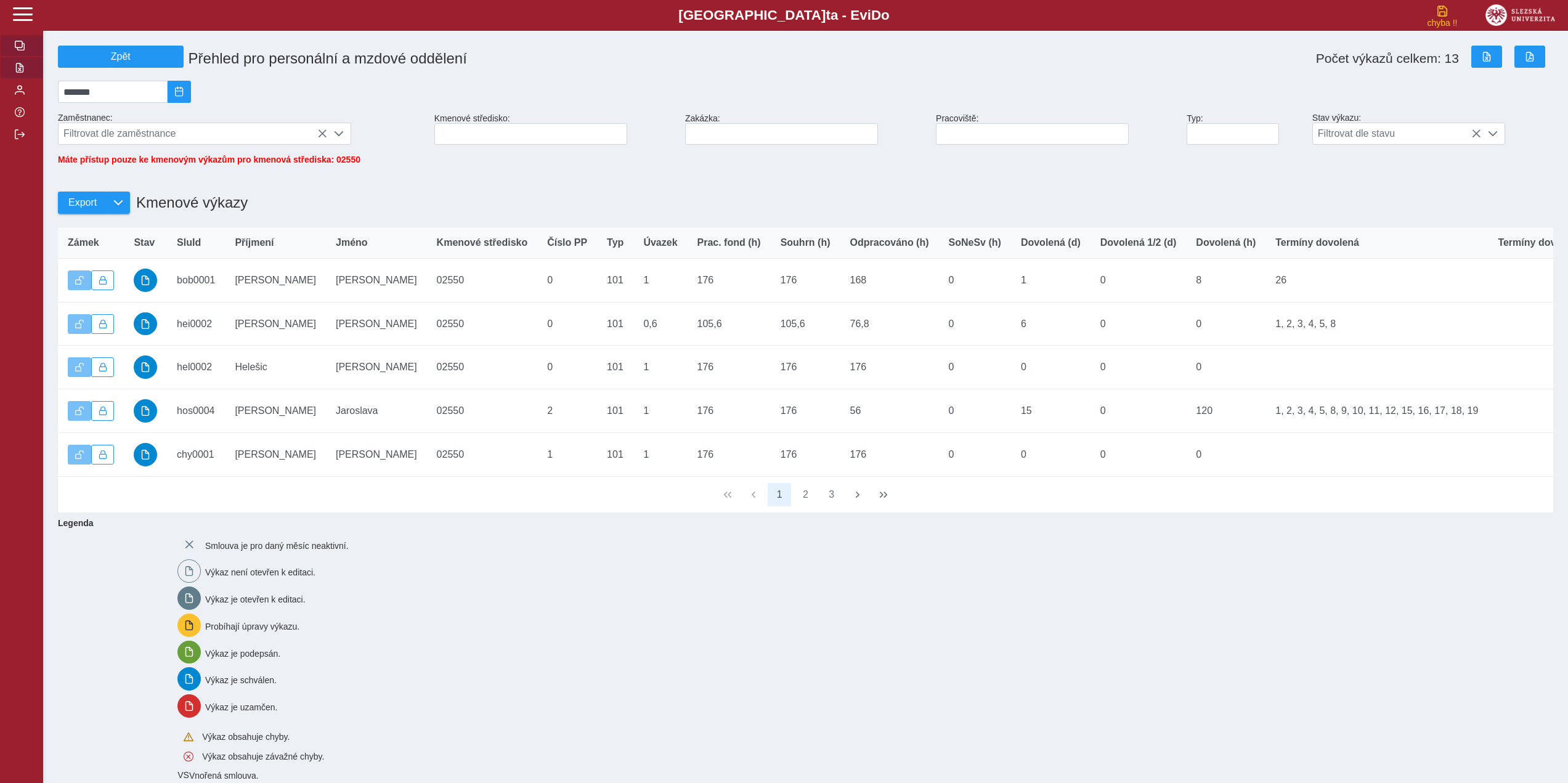
click at [25, 50] on button "button" at bounding box center [22, 45] width 43 height 22
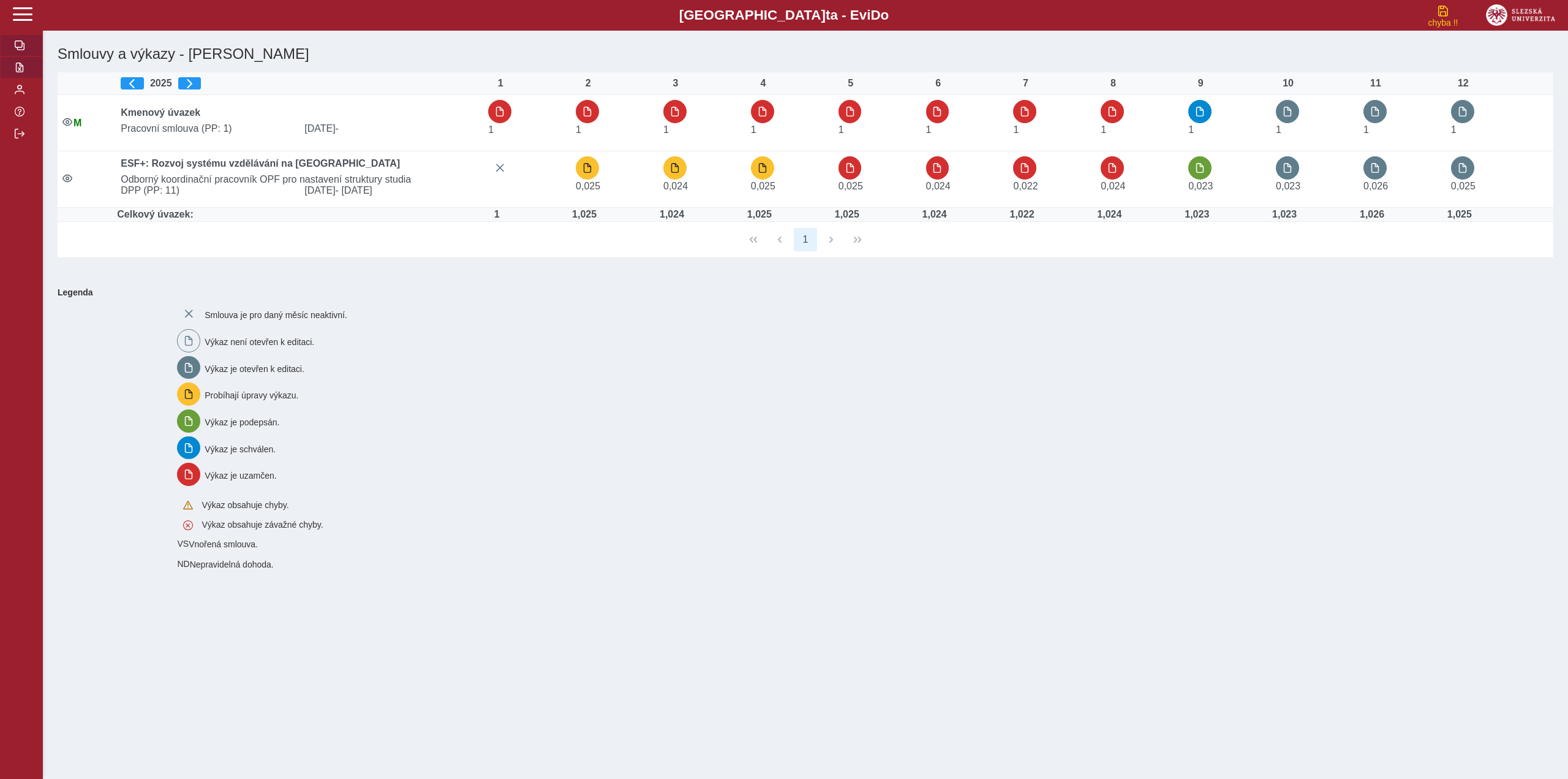
click at [22, 68] on span "button" at bounding box center [19, 67] width 10 height 10
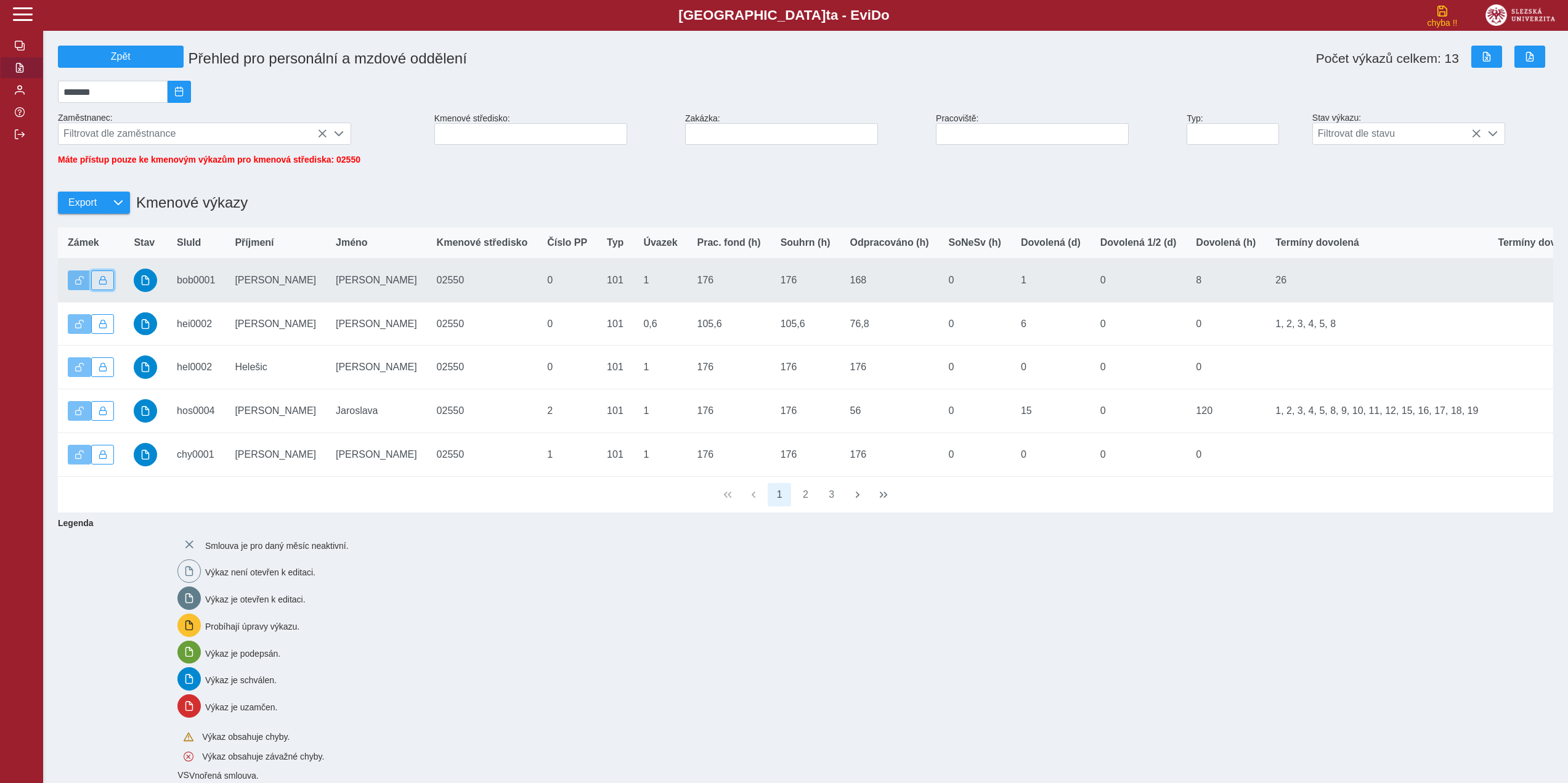
click at [105, 285] on span "button" at bounding box center [103, 280] width 9 height 9
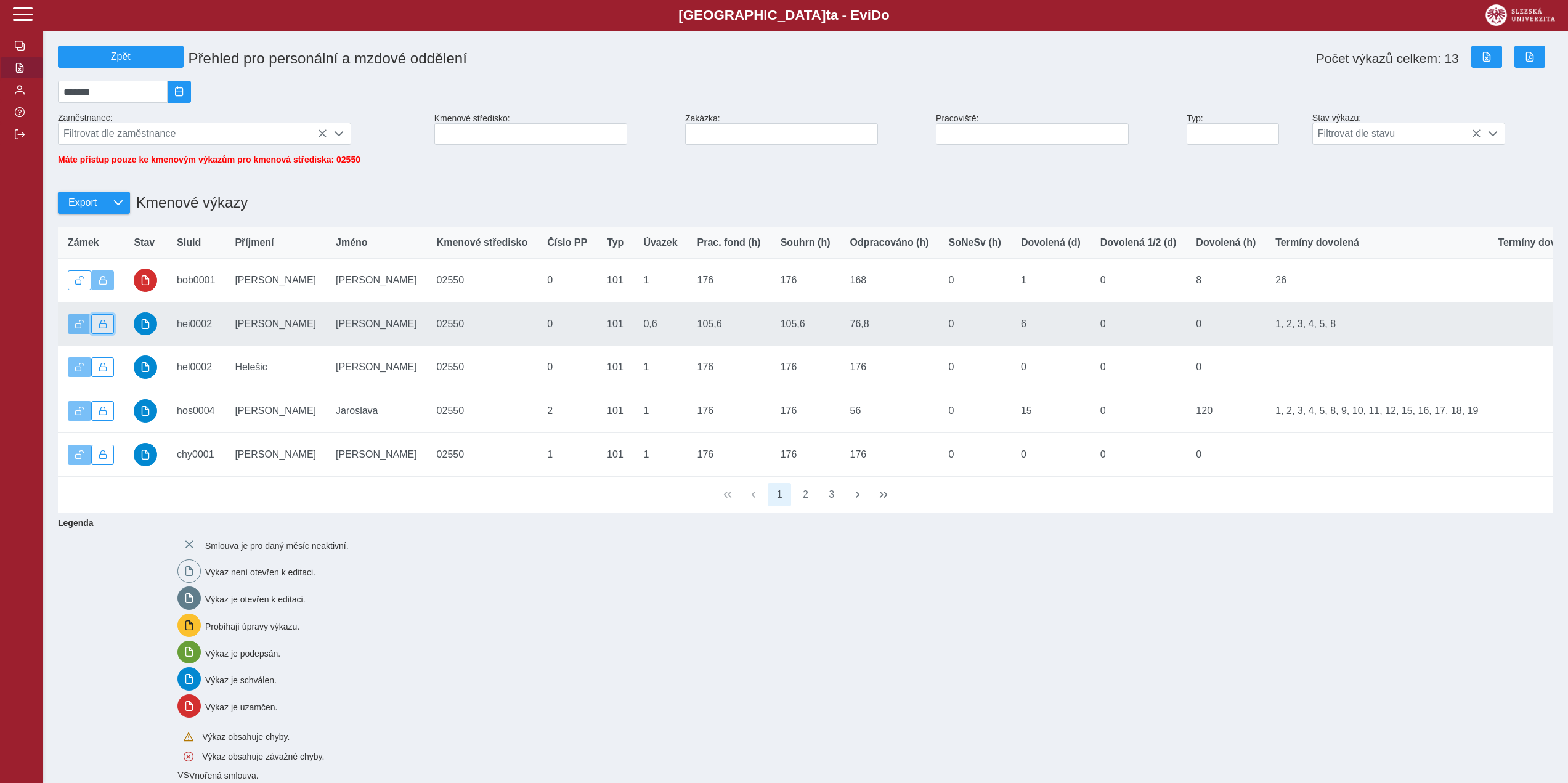
click at [103, 328] on span "button" at bounding box center [103, 324] width 9 height 9
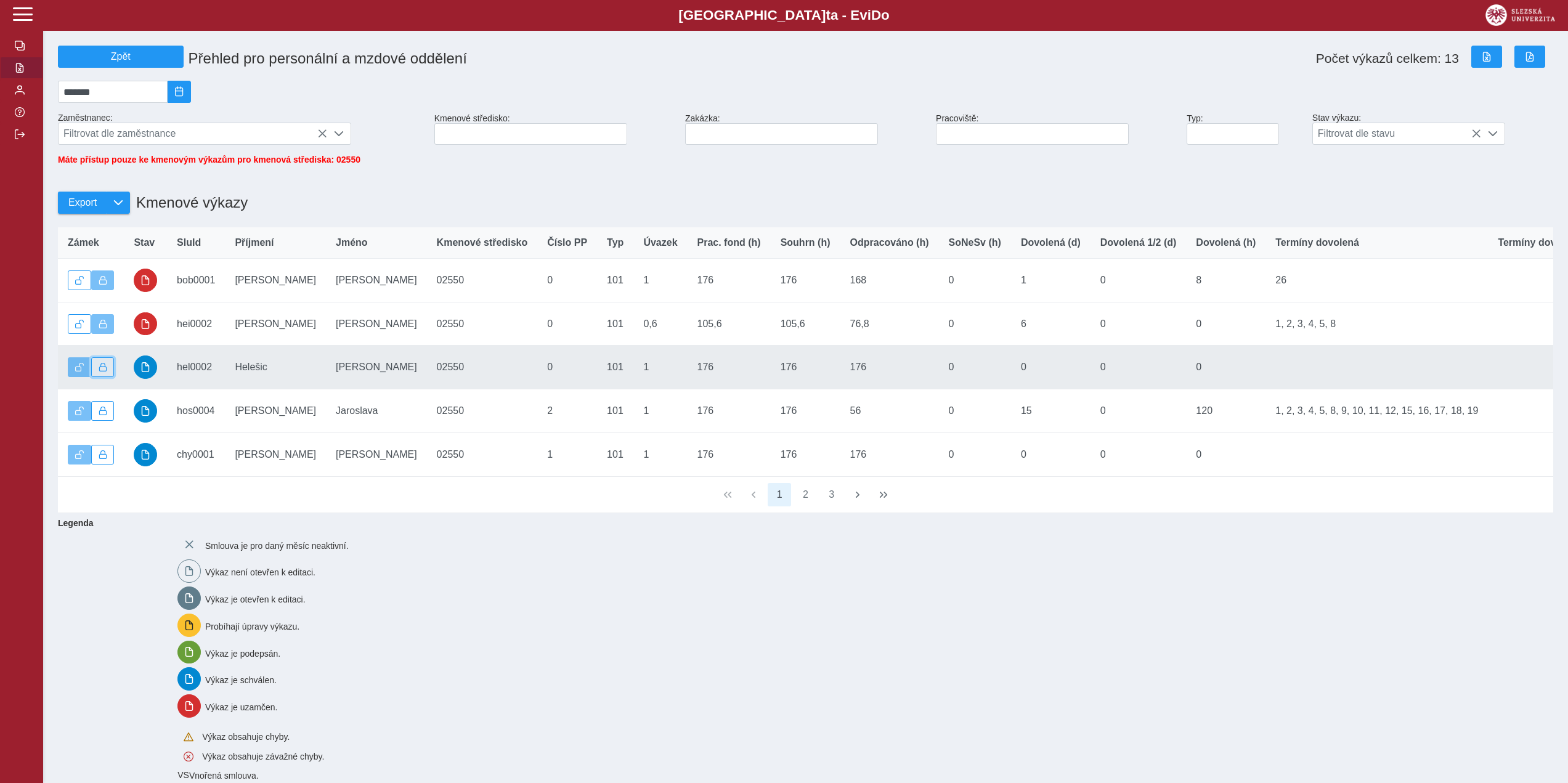
click at [106, 371] on span "button" at bounding box center [103, 368] width 9 height 9
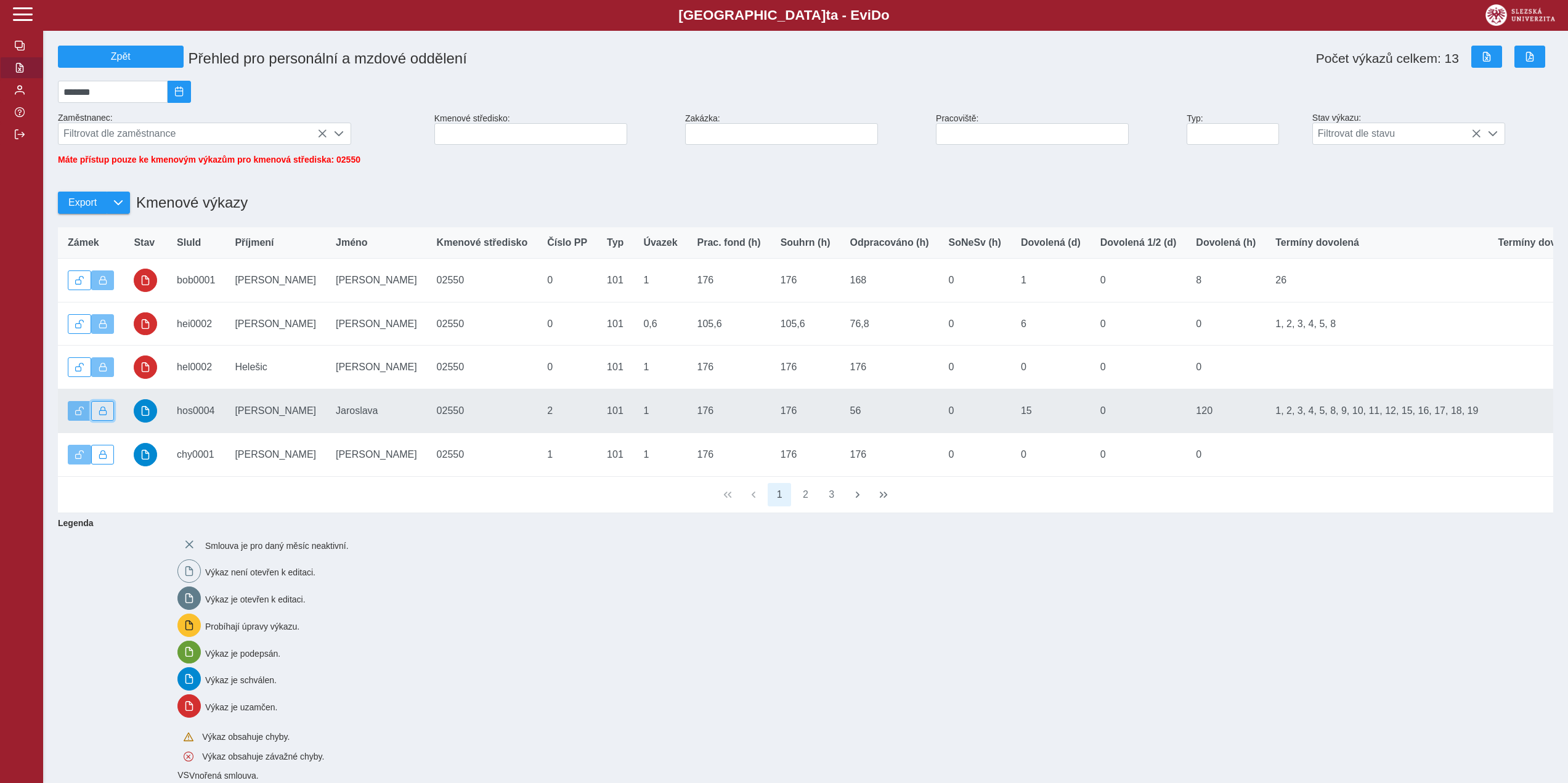
click at [111, 417] on button "button" at bounding box center [103, 410] width 24 height 20
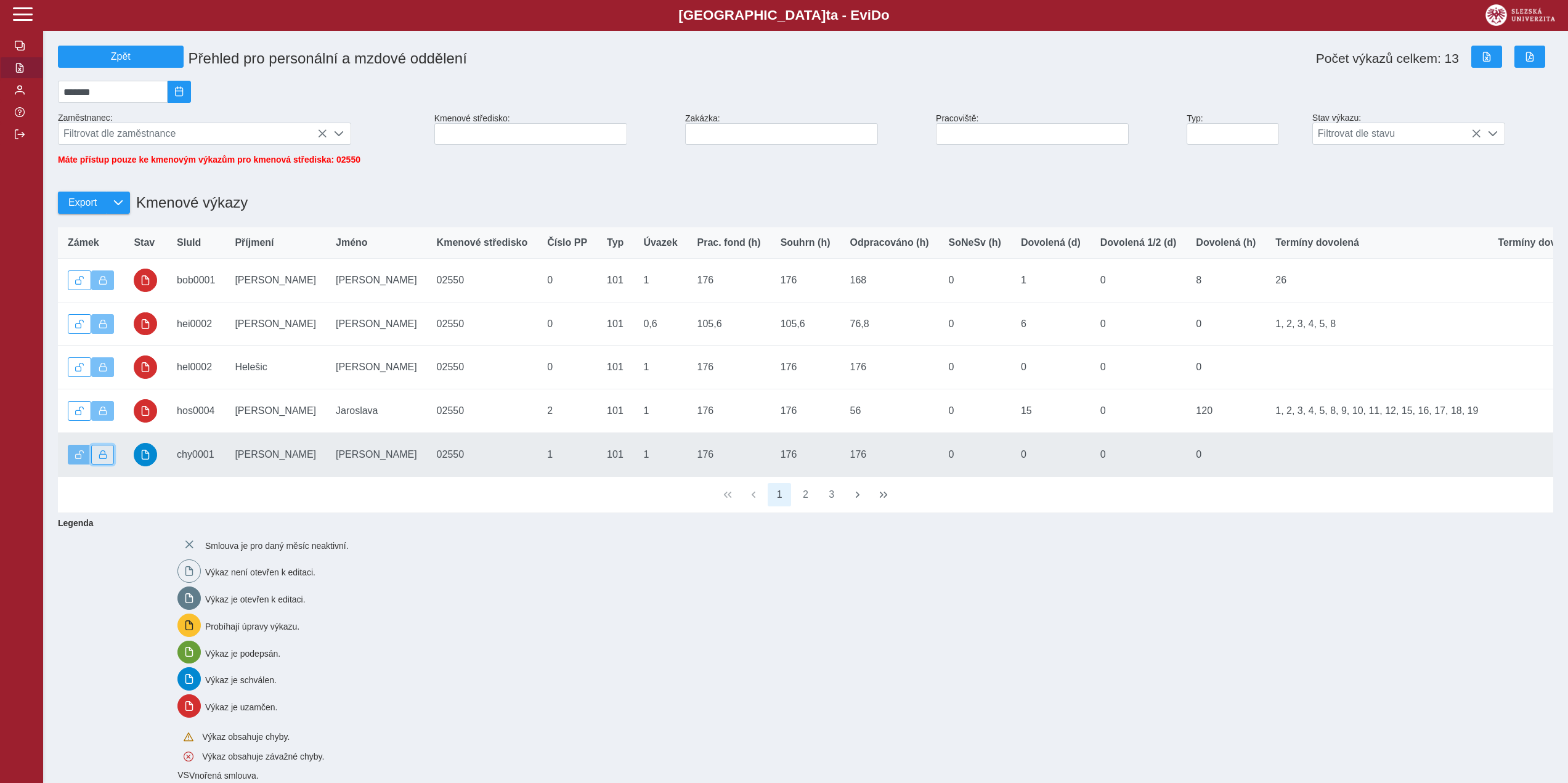
click at [105, 459] on span "button" at bounding box center [103, 455] width 9 height 9
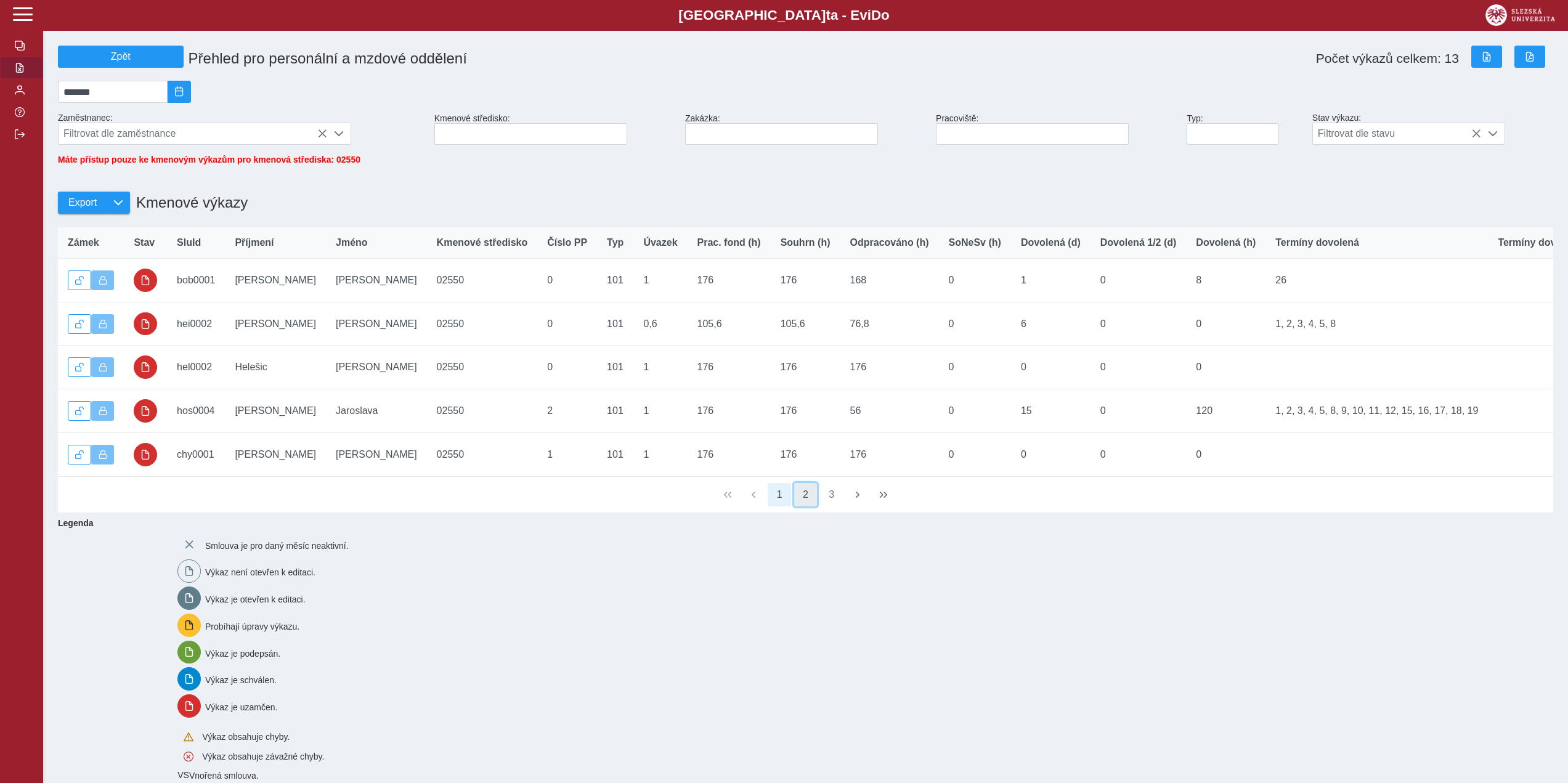
click at [805, 505] on button "2" at bounding box center [805, 495] width 24 height 24
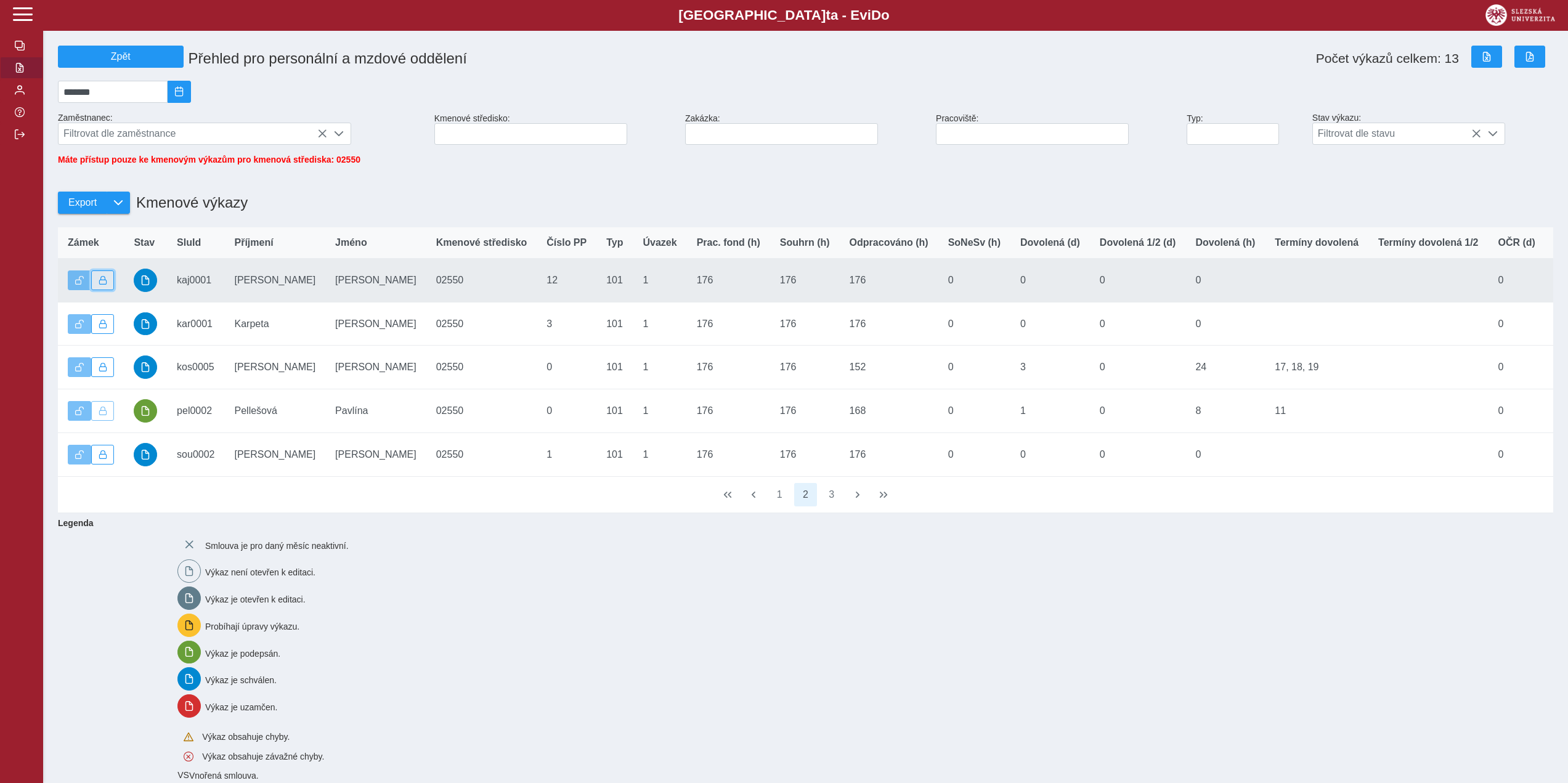
click at [108, 290] on button "button" at bounding box center [103, 280] width 24 height 20
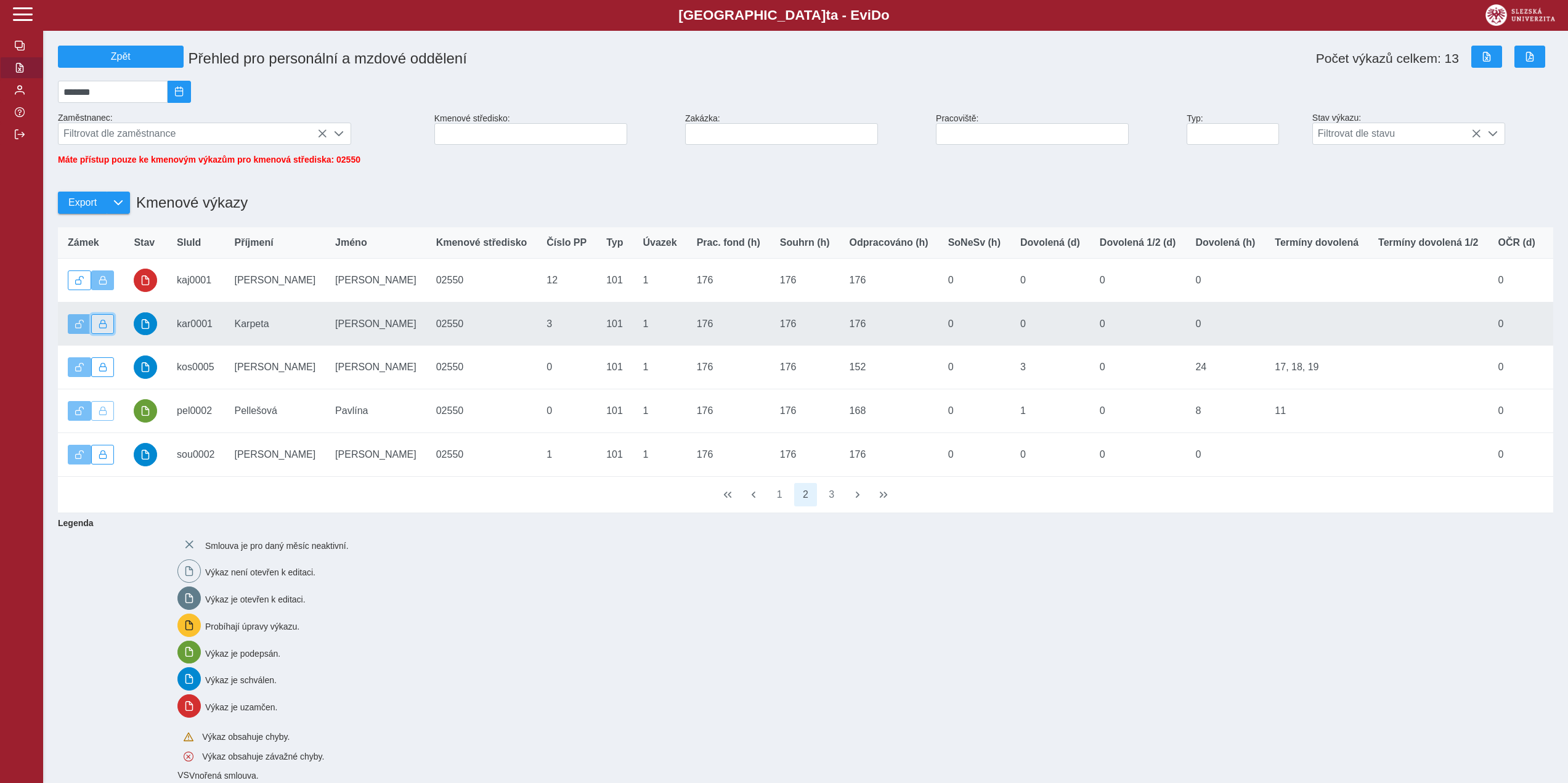
click at [99, 328] on span "button" at bounding box center [103, 324] width 9 height 9
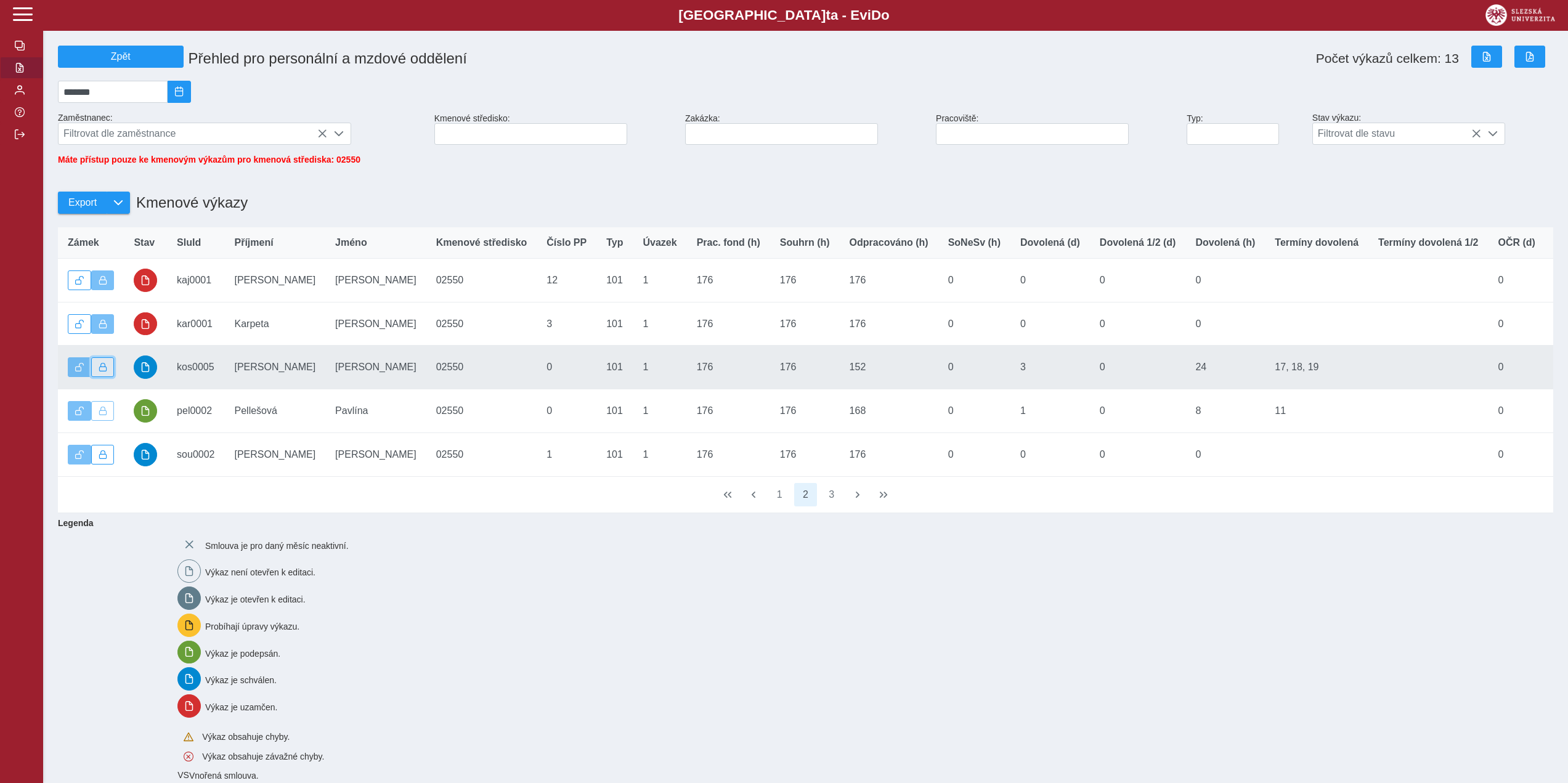
click at [108, 377] on button "button" at bounding box center [103, 367] width 24 height 20
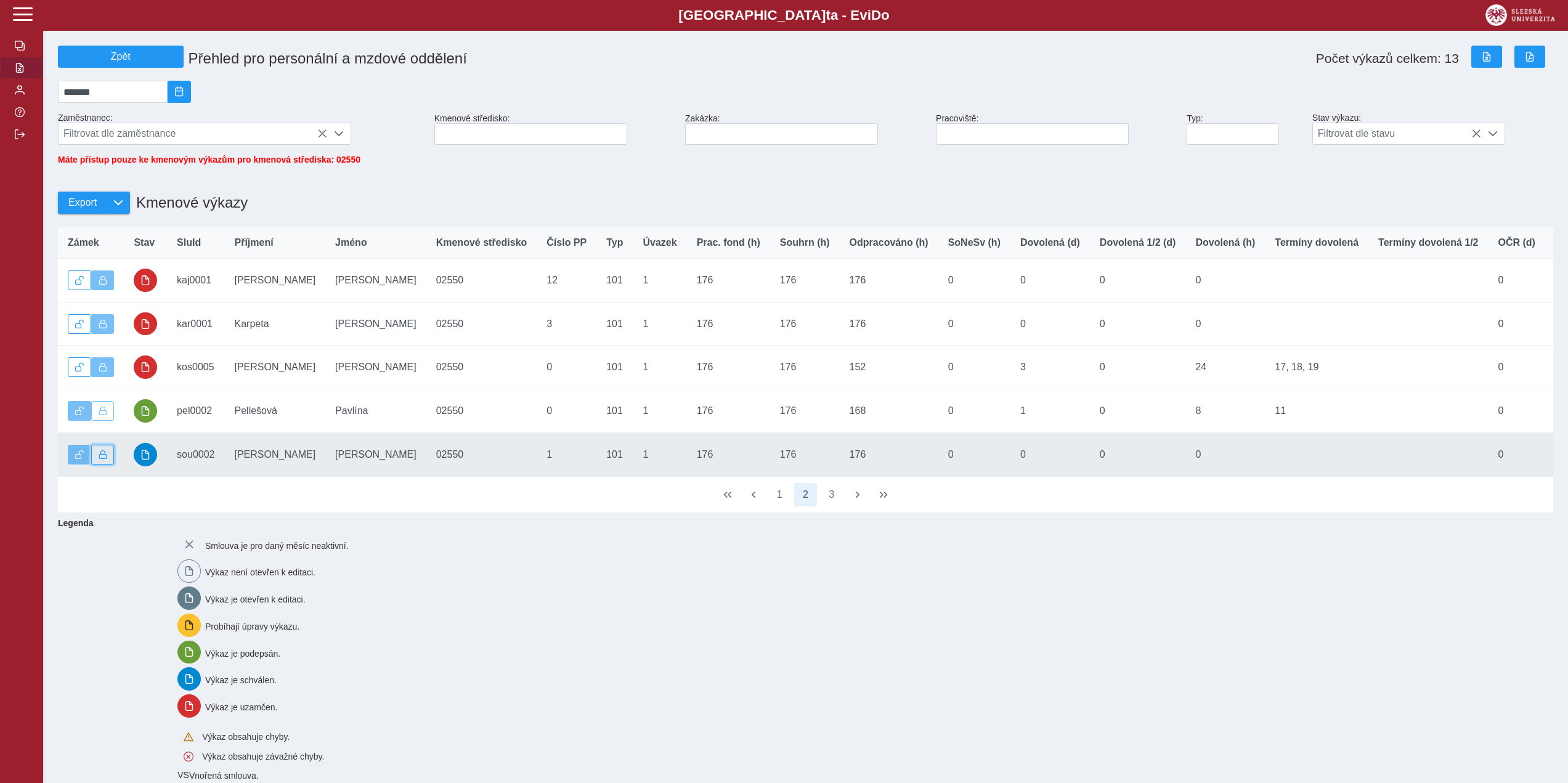
click at [105, 459] on span "button" at bounding box center [103, 455] width 9 height 9
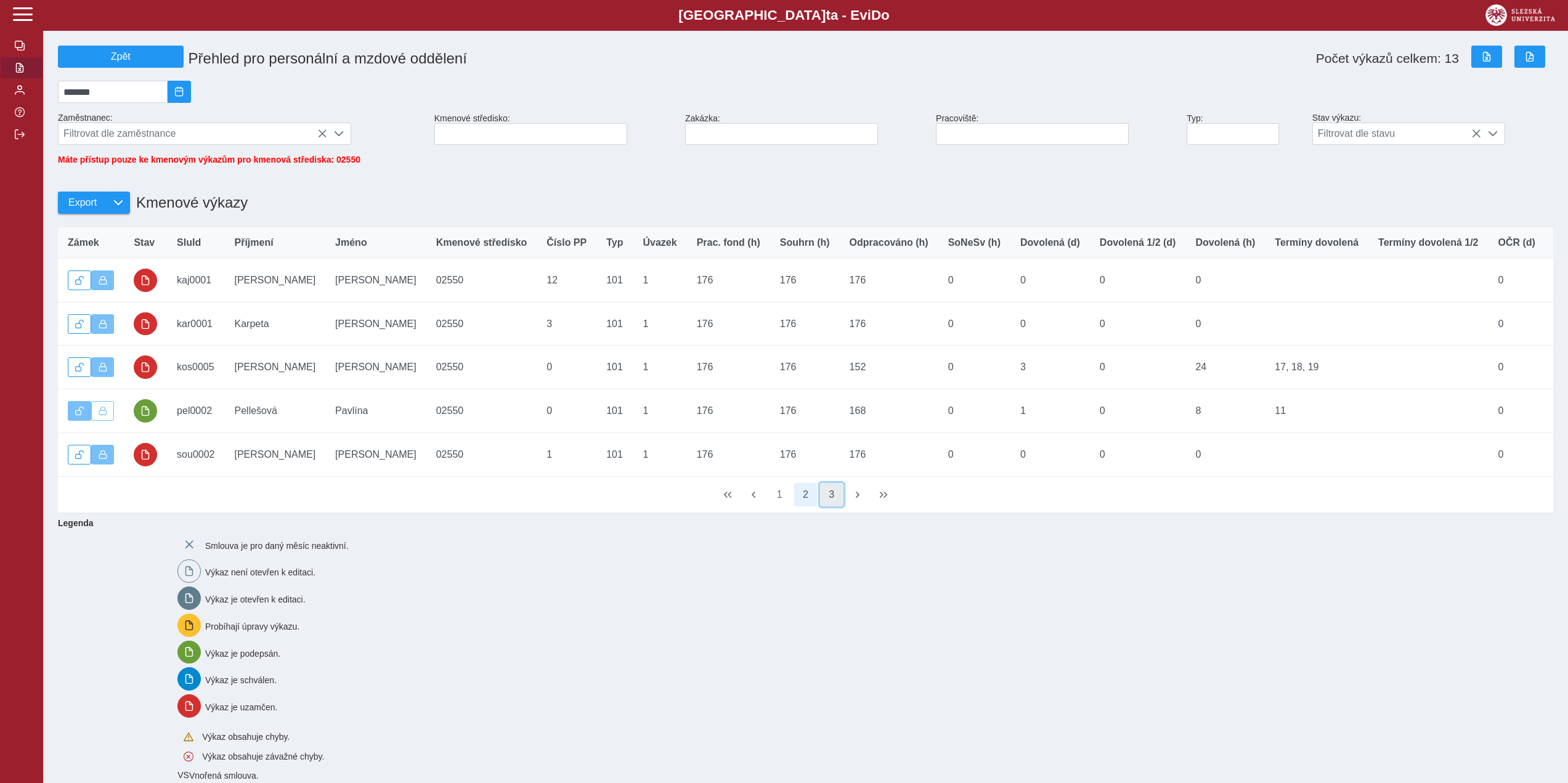
click at [836, 506] on button "3" at bounding box center [832, 495] width 24 height 24
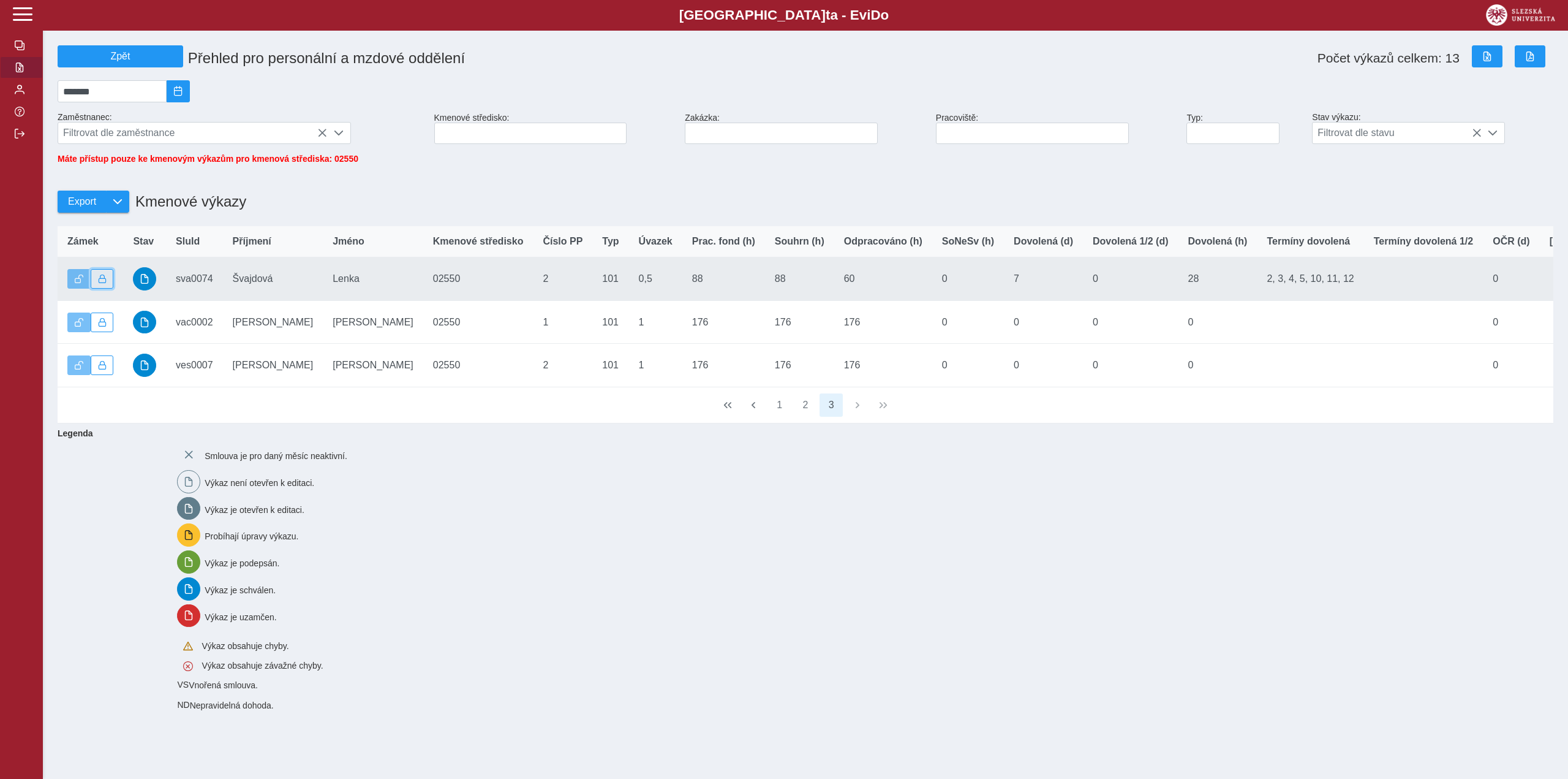
click at [105, 283] on span "button" at bounding box center [102, 279] width 9 height 9
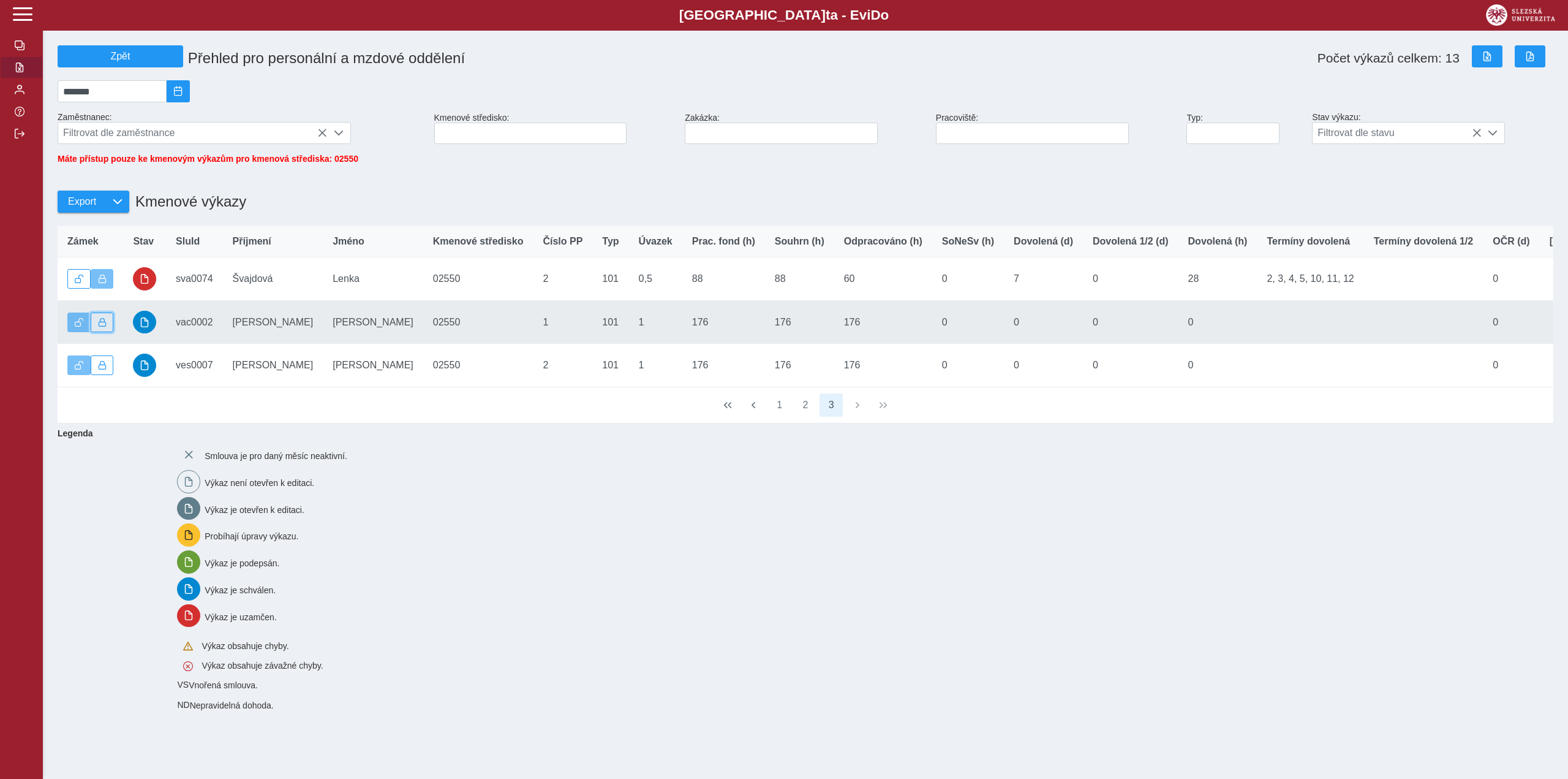
click at [99, 326] on span "button" at bounding box center [102, 323] width 9 height 9
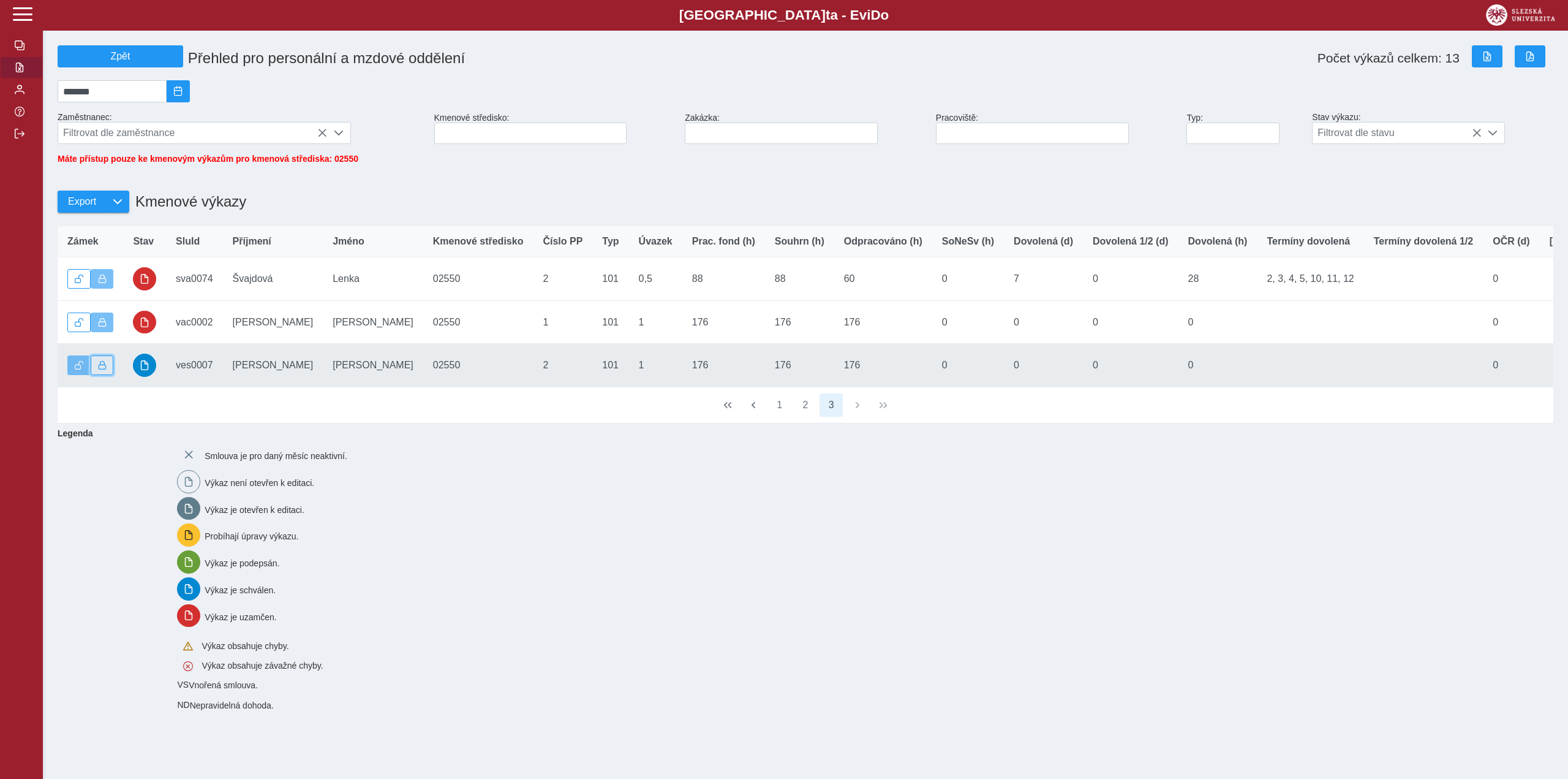
click at [102, 370] on span "button" at bounding box center [102, 366] width 9 height 9
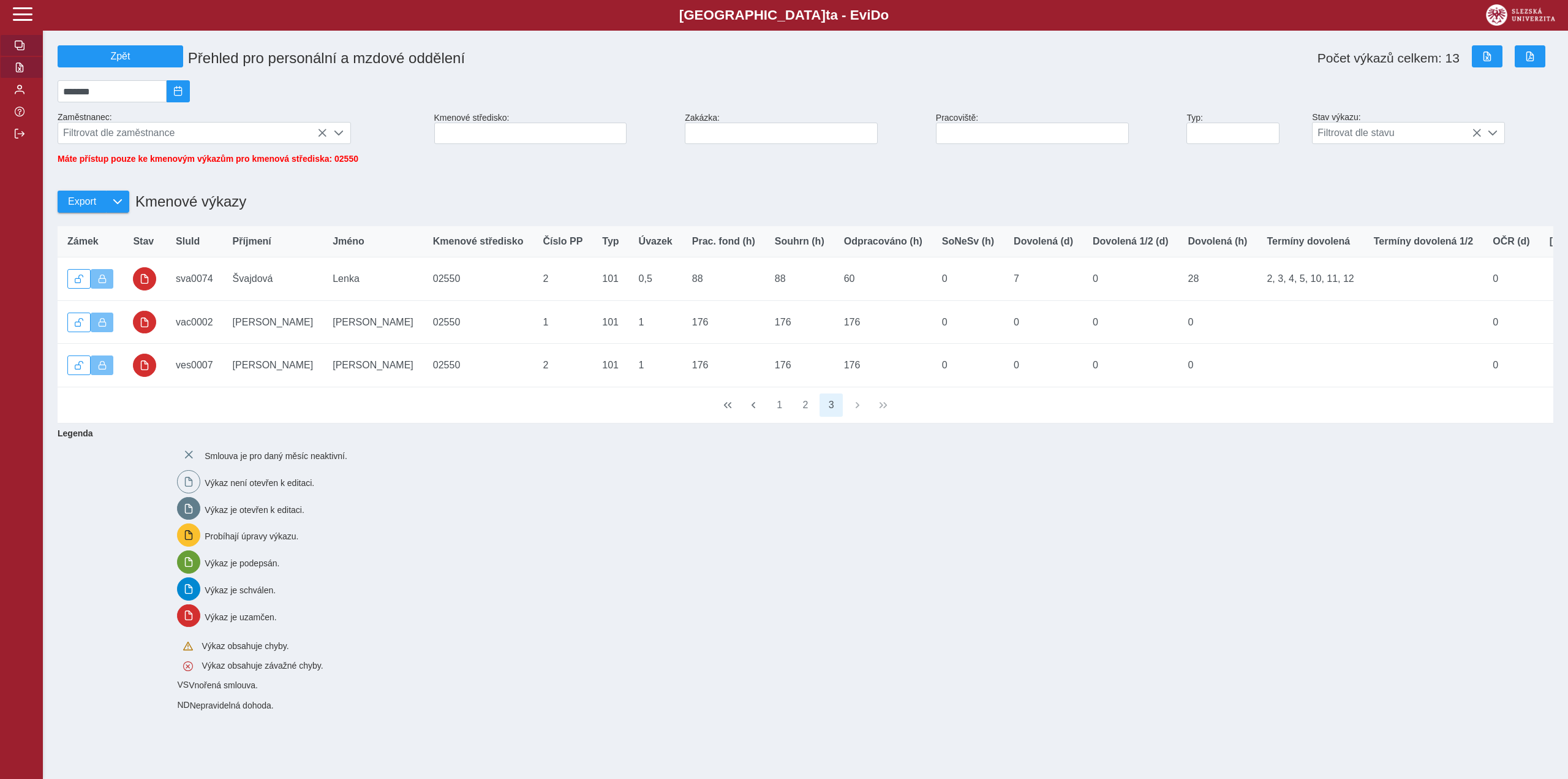
click at [18, 43] on span "button" at bounding box center [19, 45] width 10 height 10
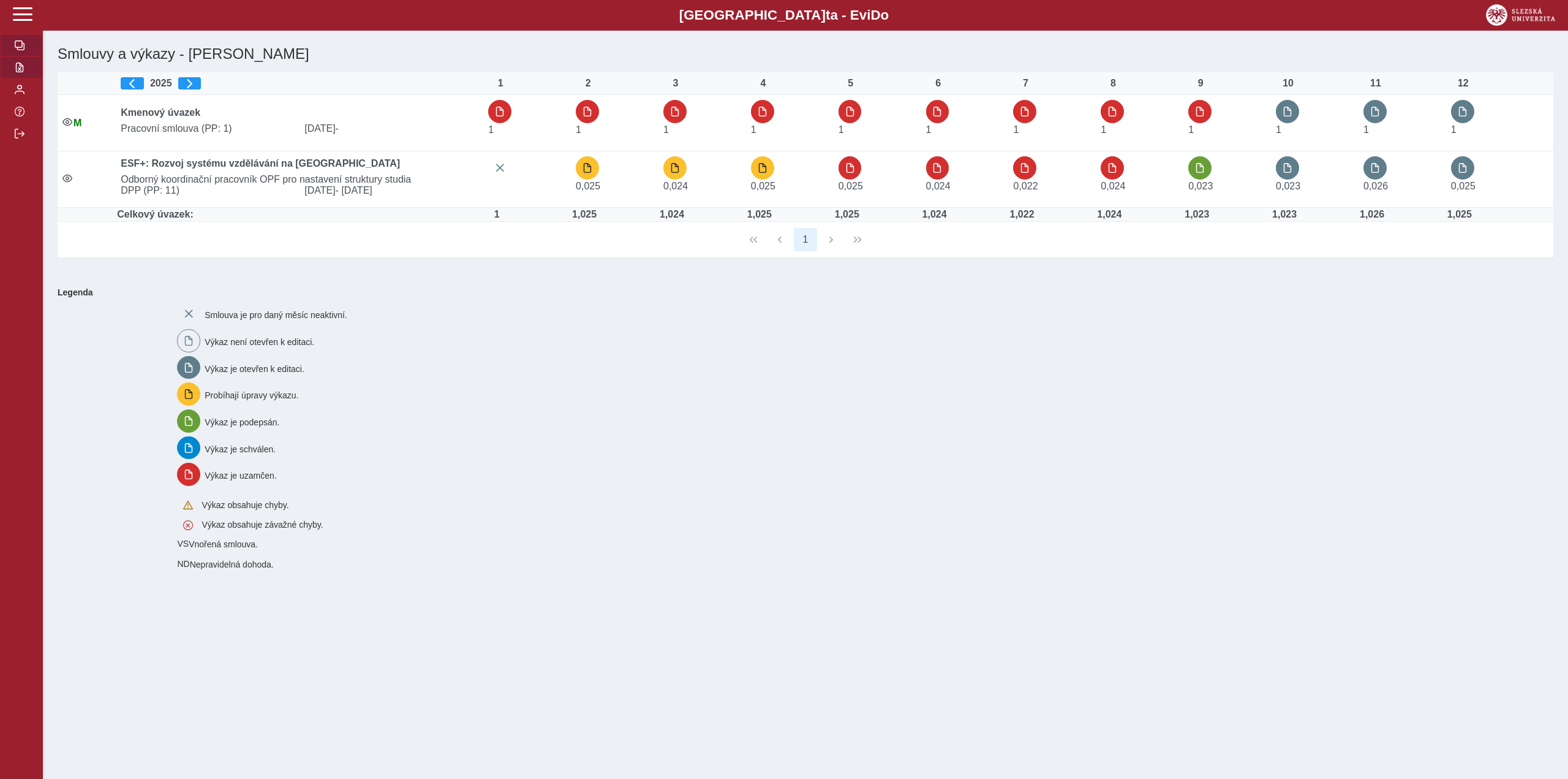
click at [16, 72] on span "button" at bounding box center [19, 67] width 10 height 10
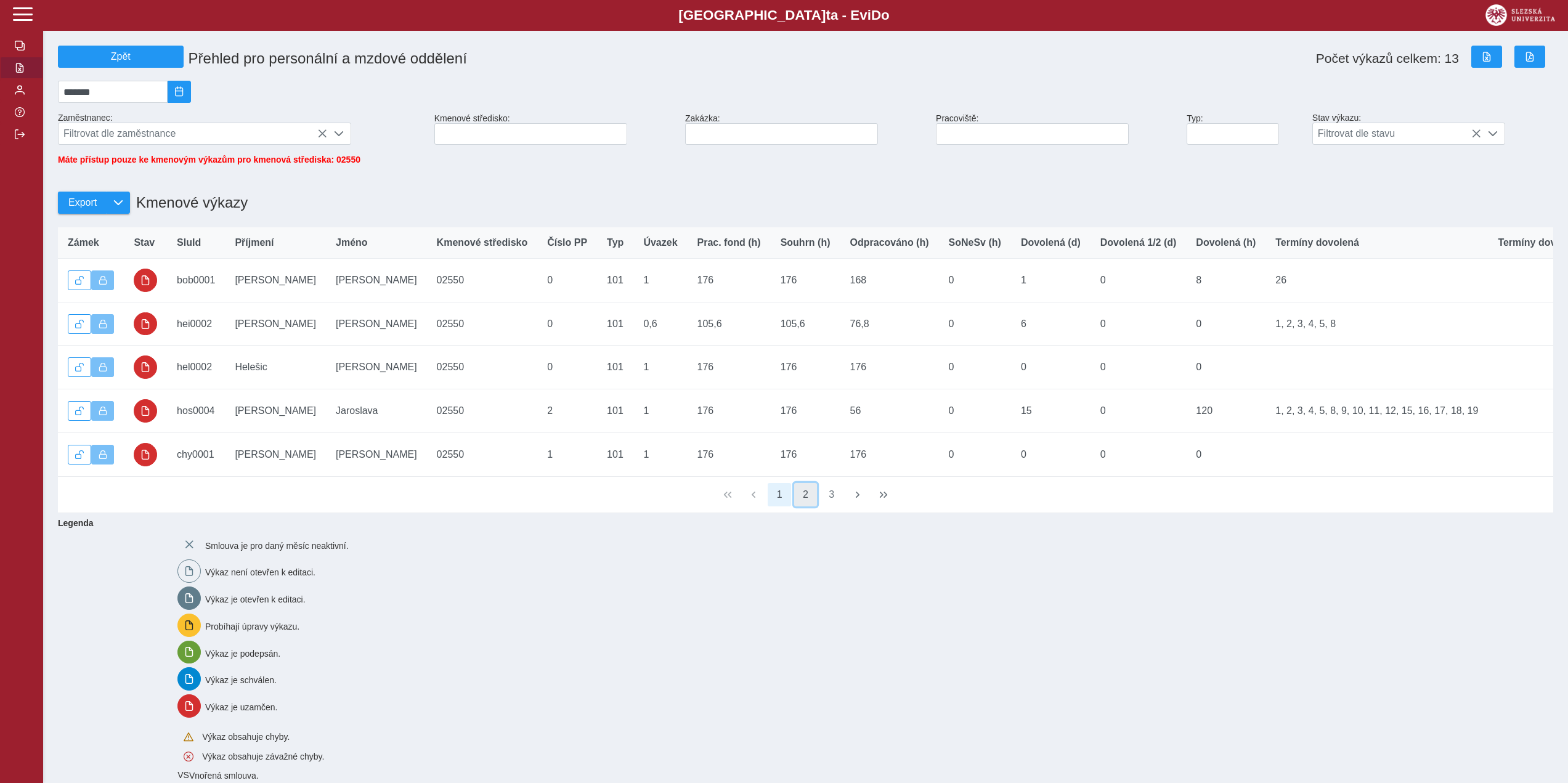
click at [810, 506] on button "2" at bounding box center [805, 495] width 24 height 24
click at [833, 505] on button "3" at bounding box center [832, 495] width 24 height 24
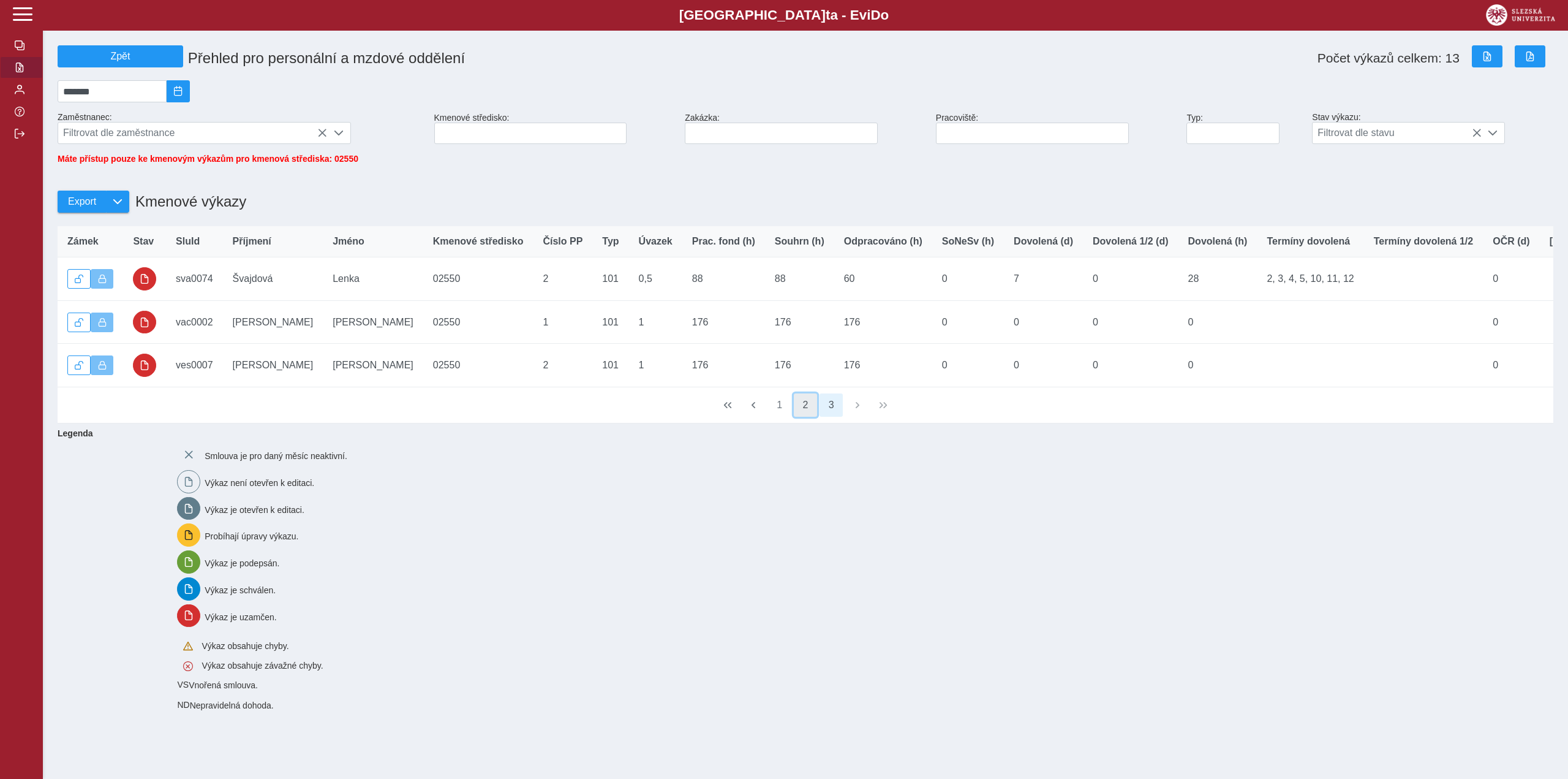
click at [811, 416] on button "2" at bounding box center [805, 405] width 23 height 23
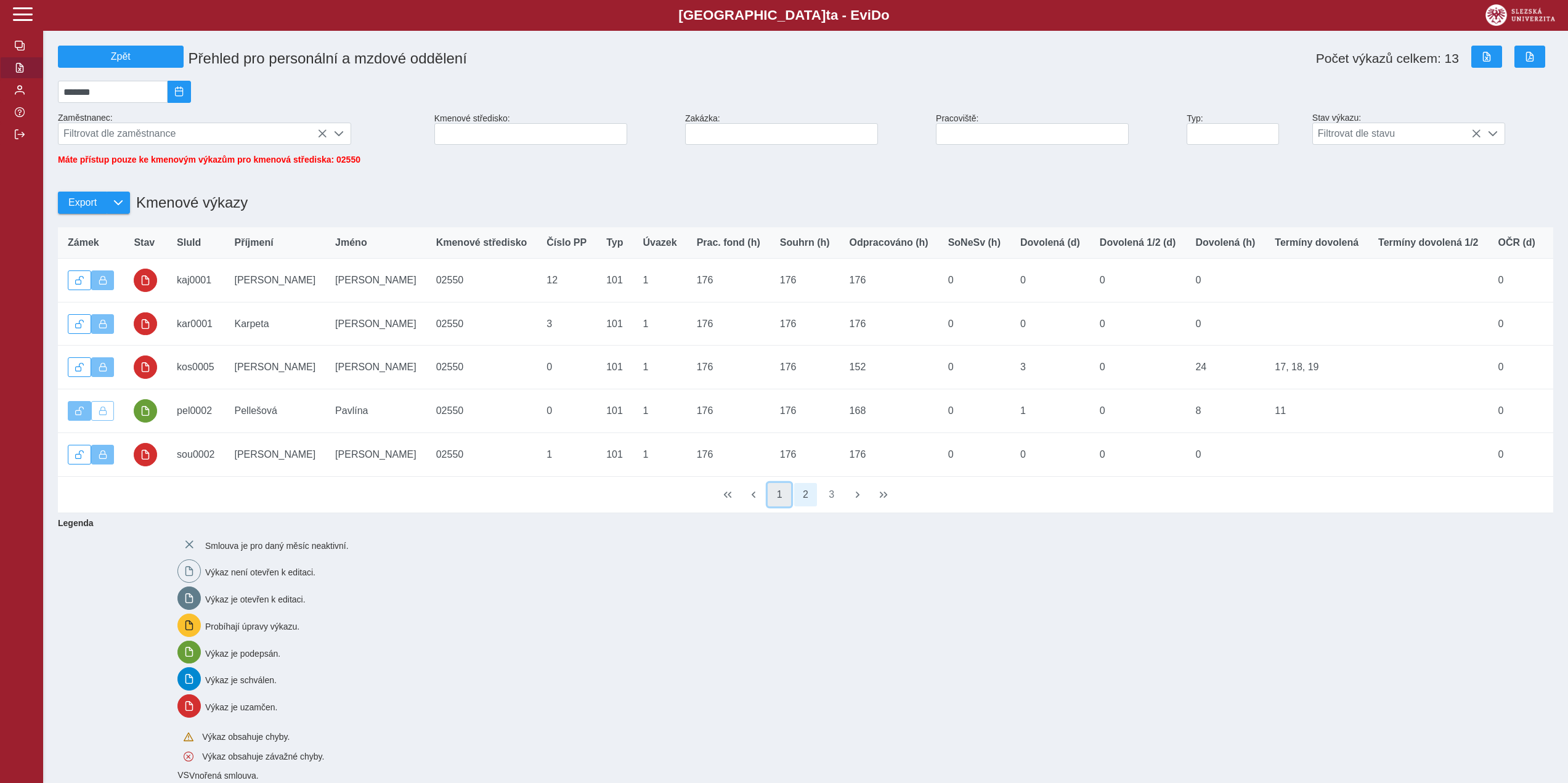
click at [782, 506] on button "1" at bounding box center [779, 495] width 24 height 24
